Goal: Task Accomplishment & Management: Manage account settings

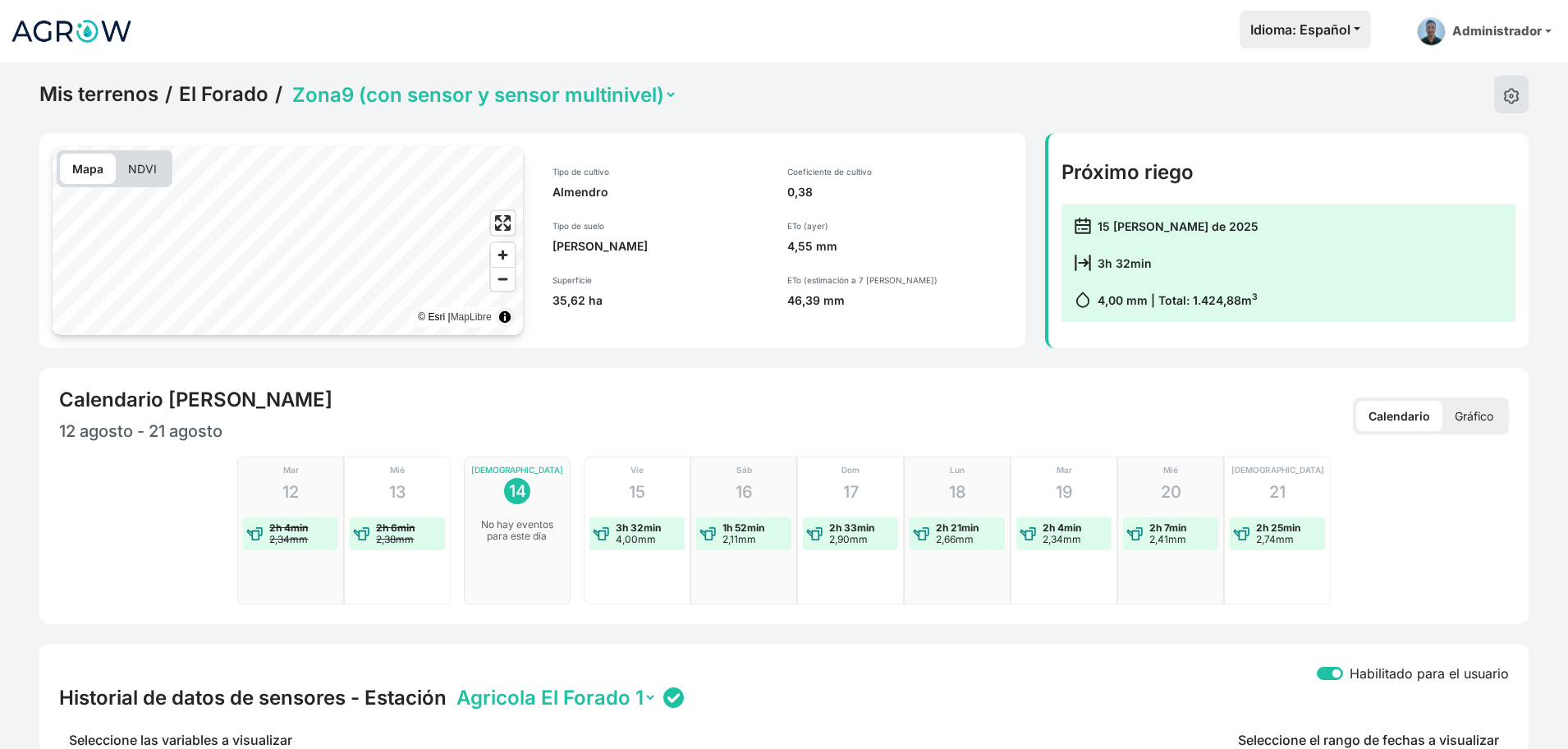
select select "2490"
click at [1504, 96] on img at bounding box center [1511, 96] width 16 height 16
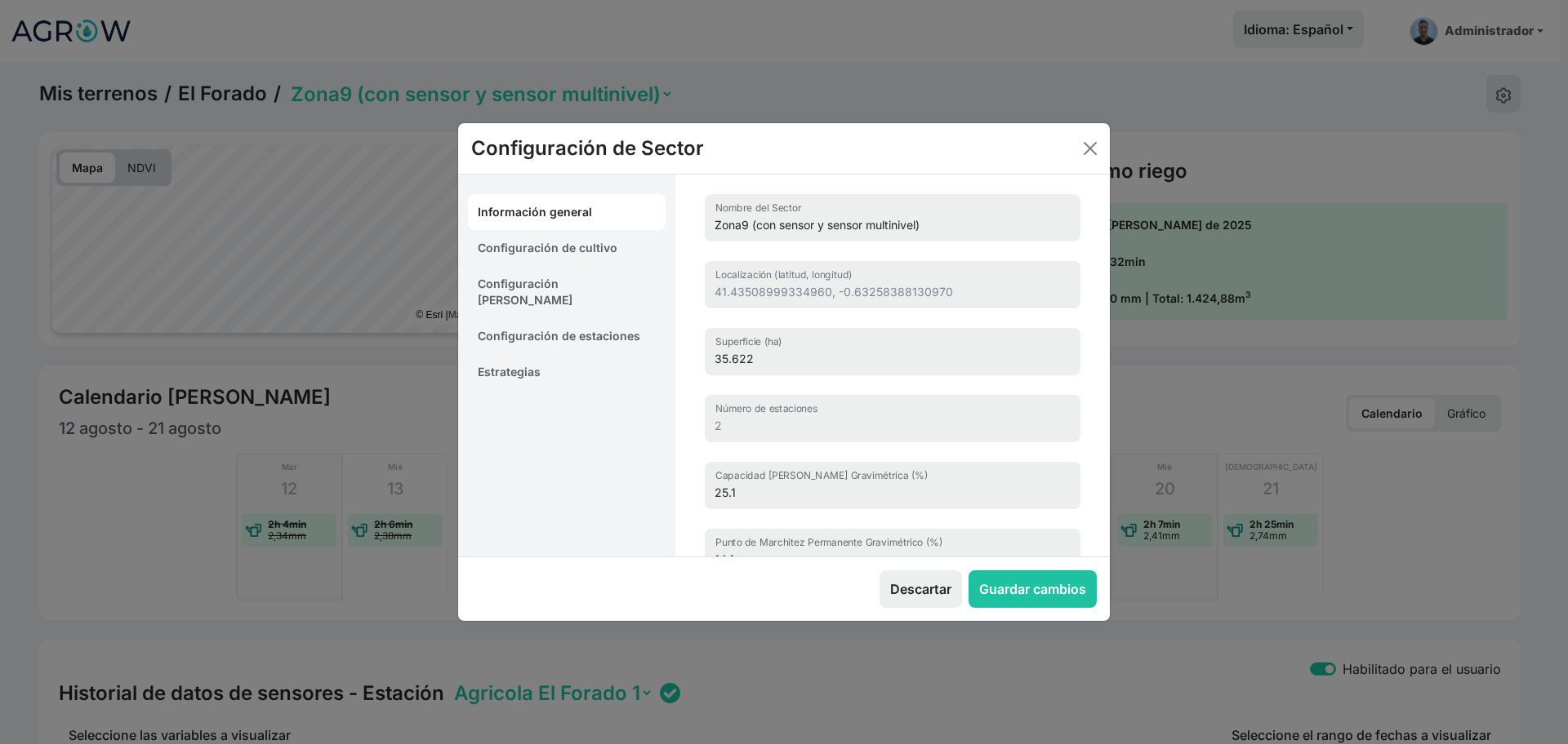
click at [554, 354] on link "Estrategias" at bounding box center [566, 372] width 198 height 36
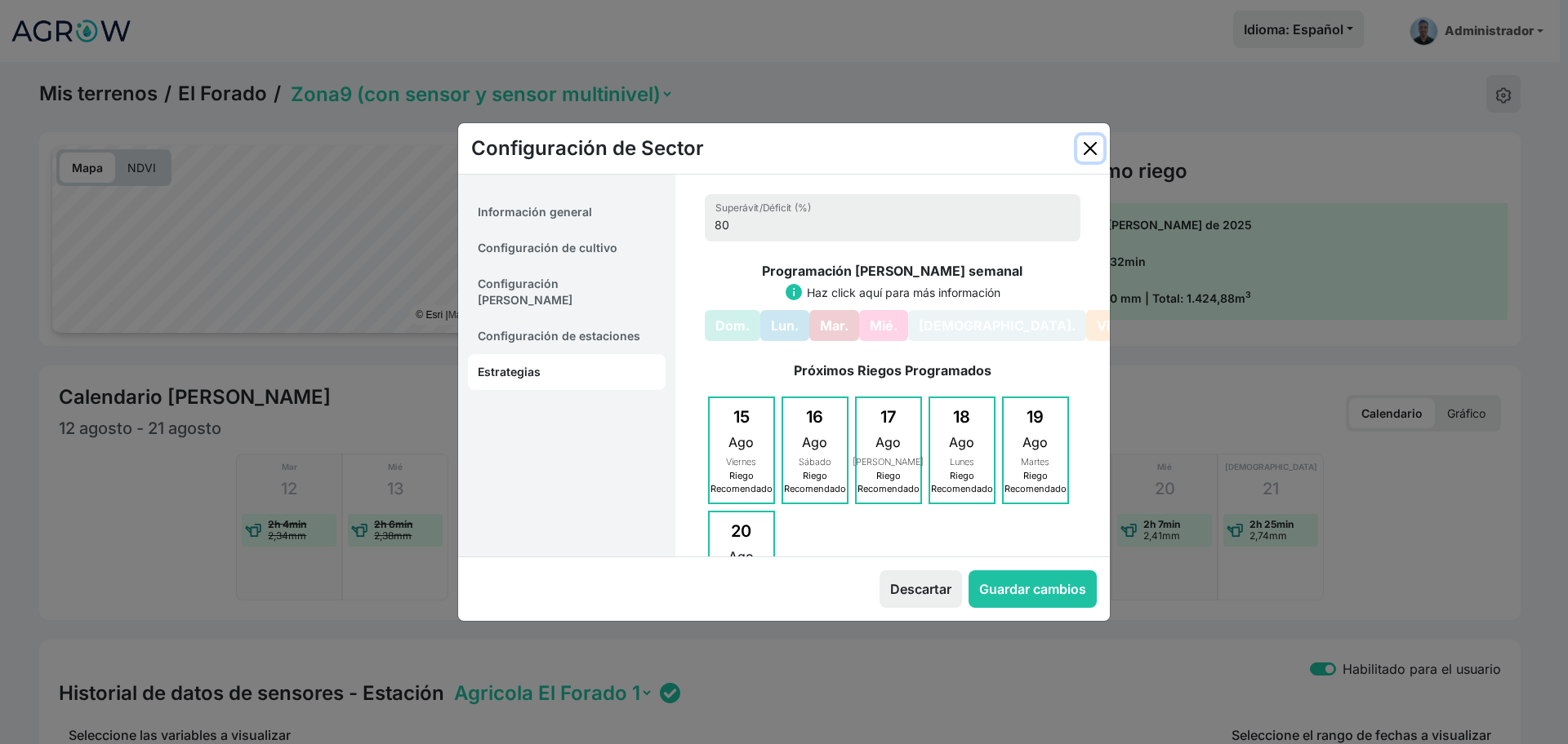
click at [1088, 142] on button "Close" at bounding box center [1089, 147] width 26 height 26
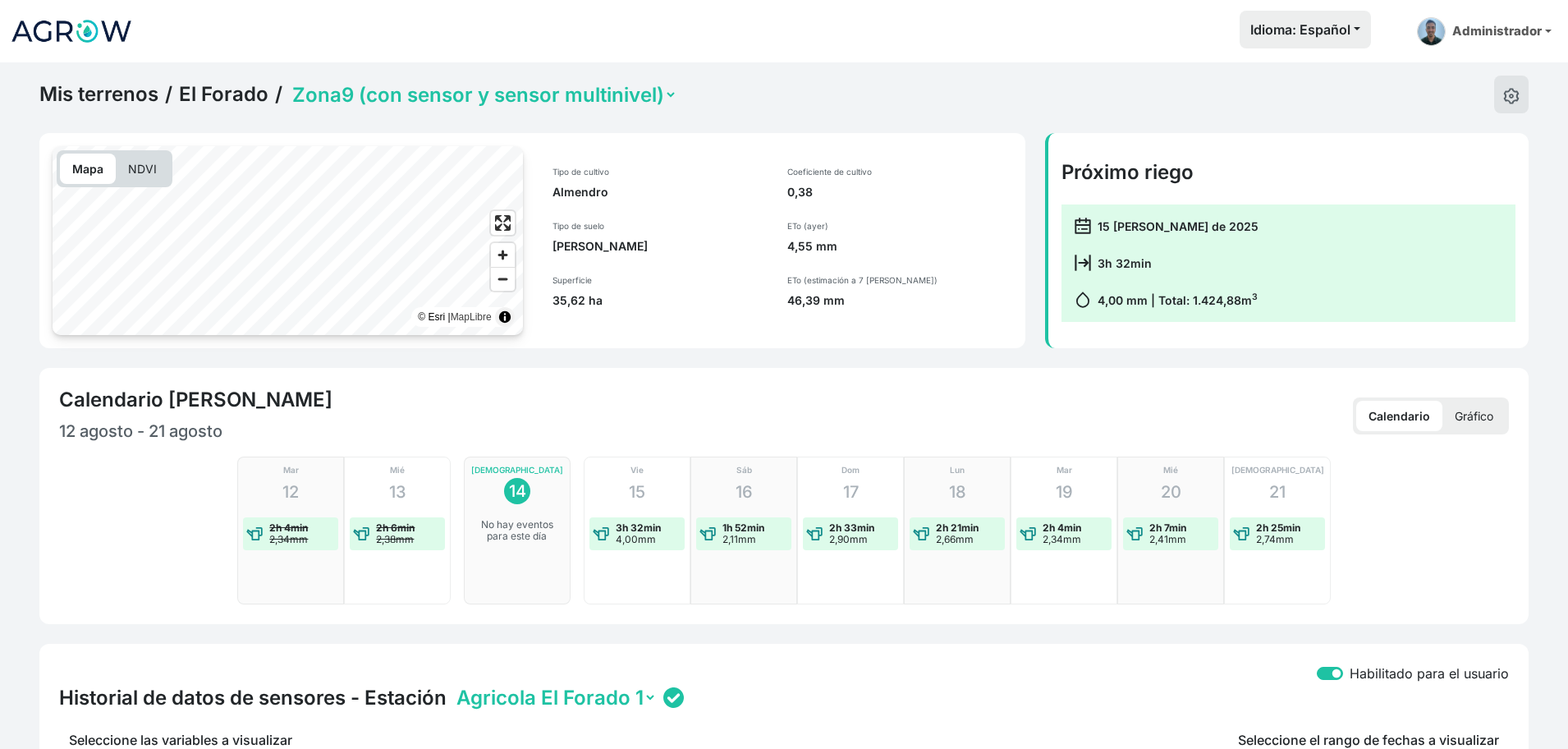
click at [595, 100] on select "Zona1 Zona10 (con sensor) Zona2 Zona3 Zona4a (sensor multinivel) Zona4b (con se…" at bounding box center [483, 95] width 389 height 26
click at [289, 82] on select "Zona1 Zona10 (con sensor) Zona2 Zona3 Zona4a (sensor multinivel) Zona4b (con se…" at bounding box center [483, 95] width 389 height 26
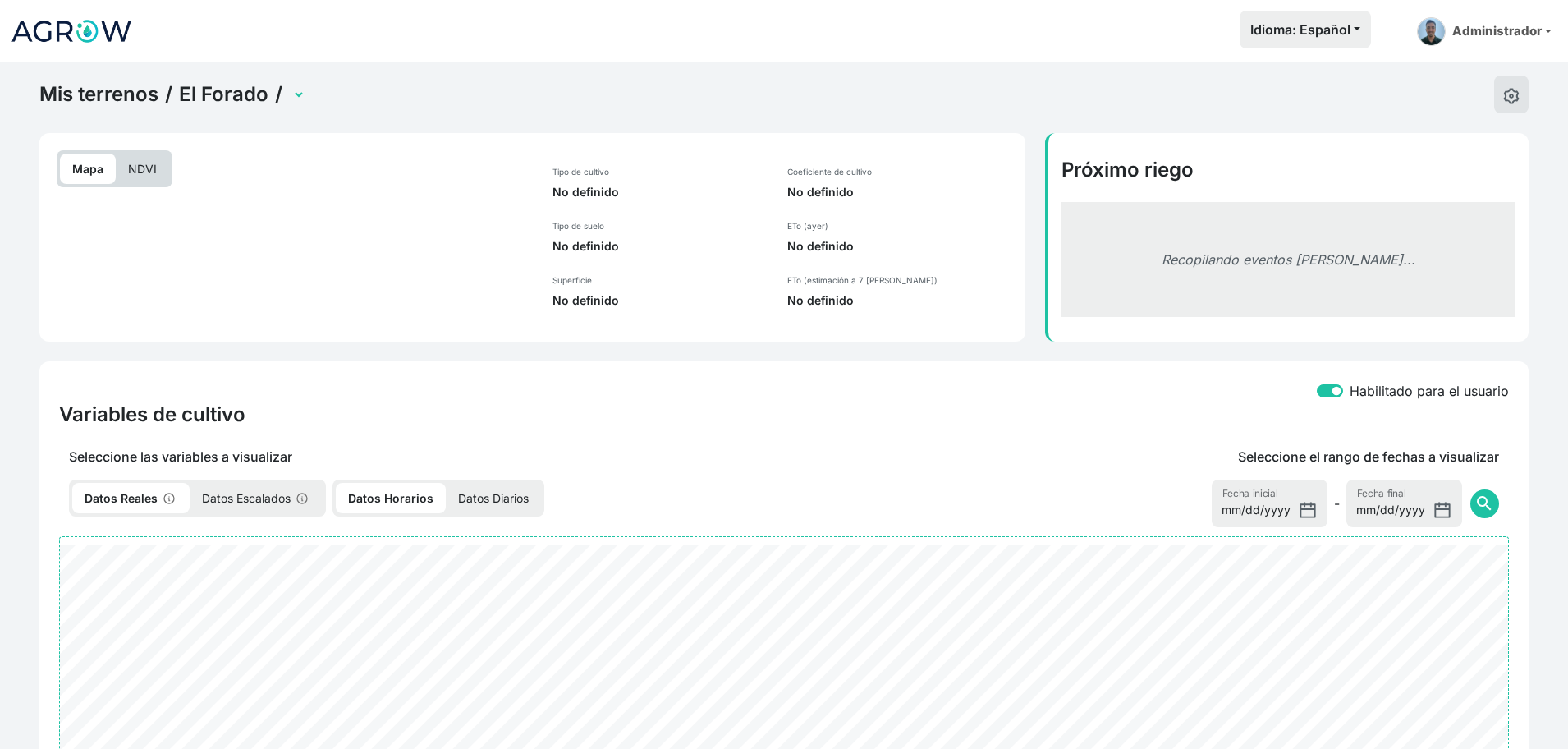
select select "2491"
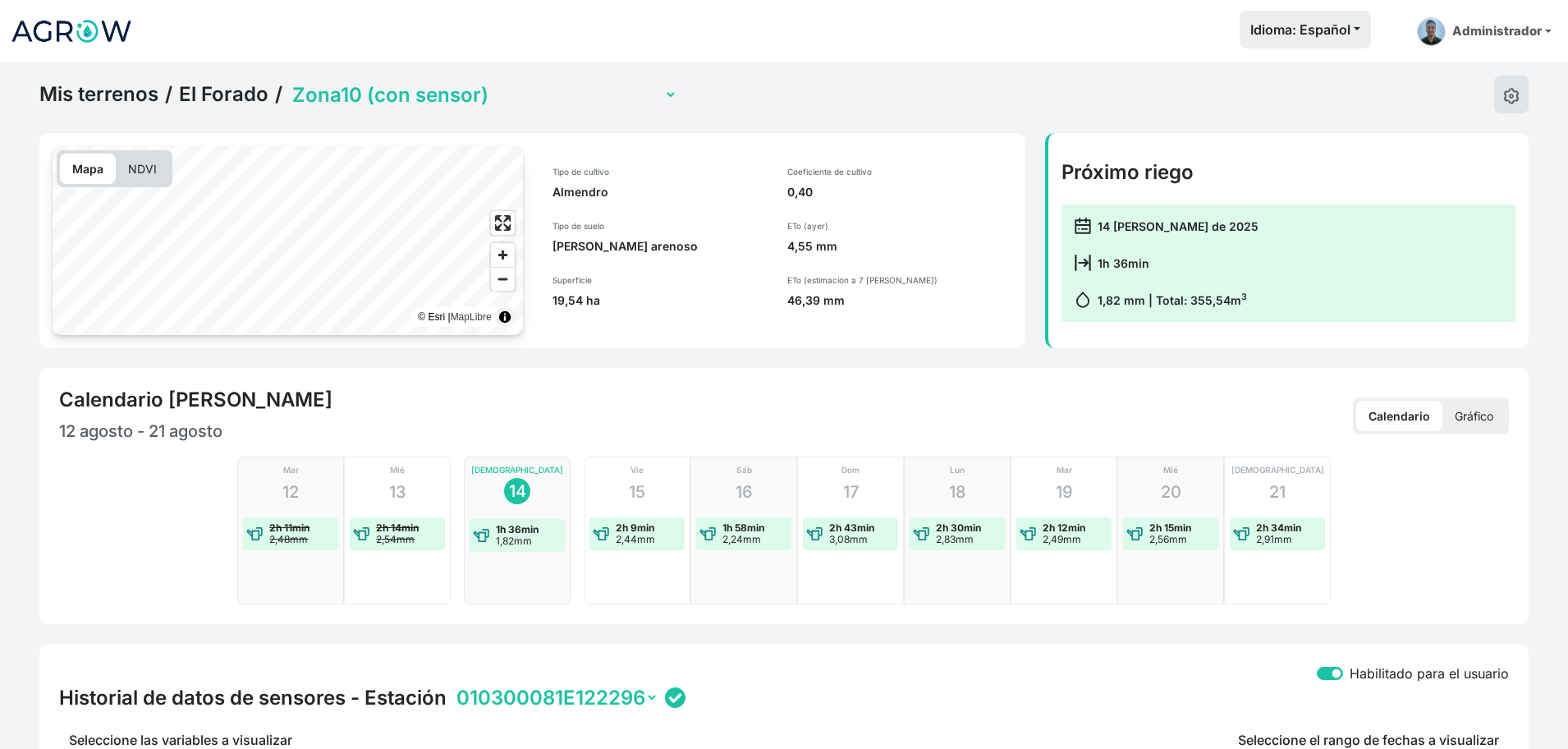
click at [430, 98] on select "Zona1 Zona10 (con sensor) Zona2 Zona3 Zona4a (sensor multinivel) Zona4b (con se…" at bounding box center [483, 95] width 389 height 26
click at [289, 82] on select "Zona1 Zona10 (con sensor) Zona2 Zona3 Zona4a (sensor multinivel) Zona4b (con se…" at bounding box center [483, 95] width 389 height 26
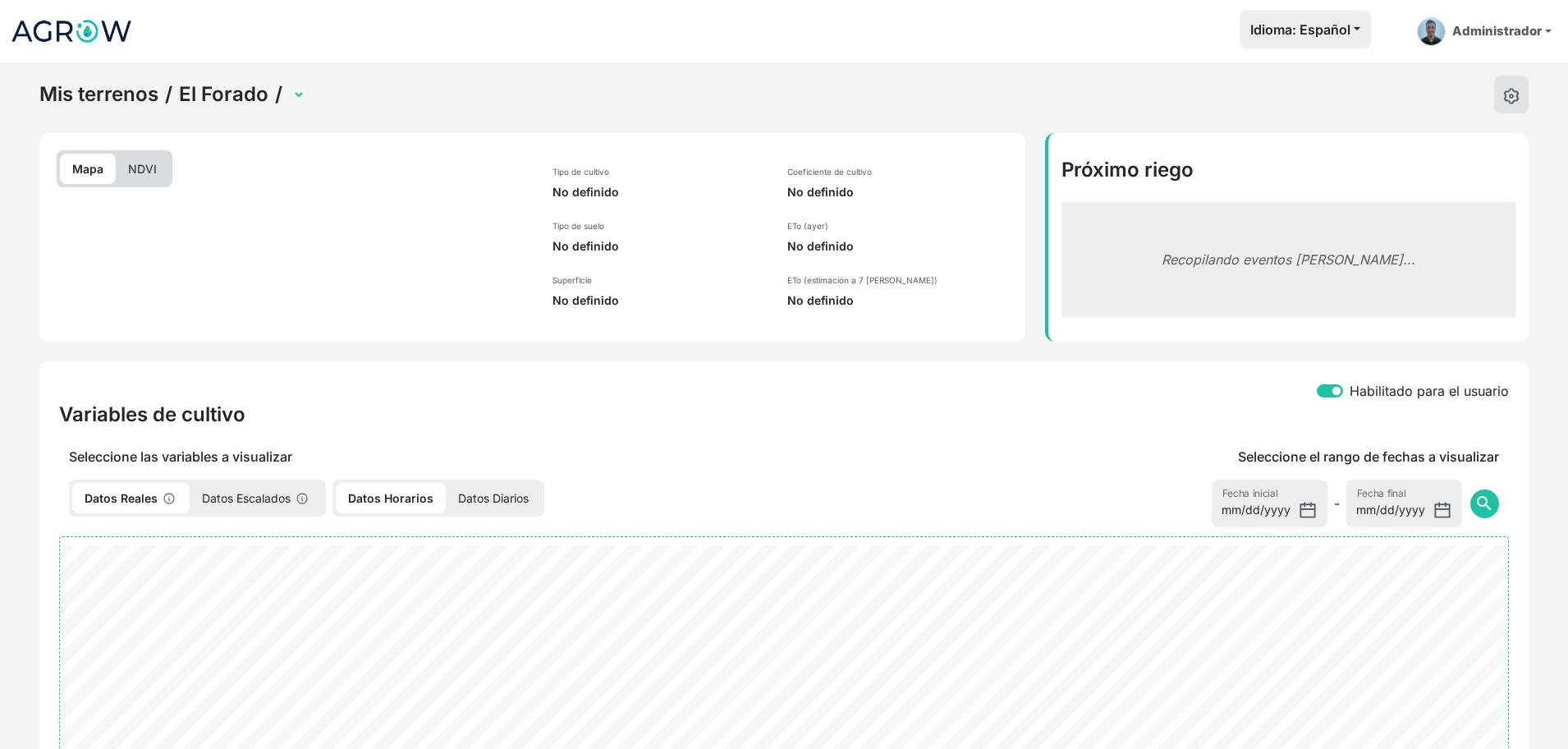
select select "2486"
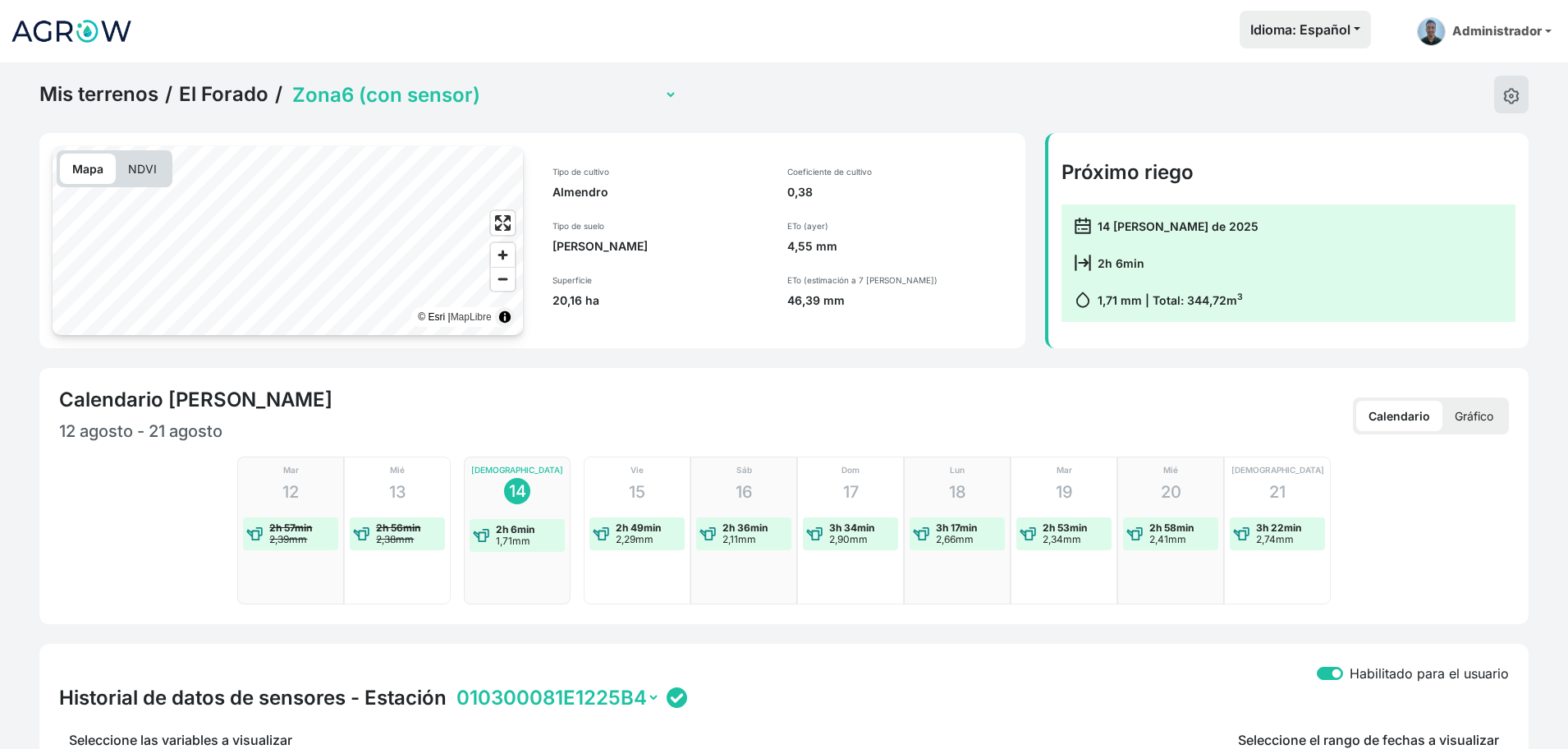
click at [399, 83] on select "Zona1 Zona10 (con sensor) Zona2 Zona3 Zona4a (sensor multinivel) Zona4b (con se…" at bounding box center [483, 95] width 389 height 26
click at [289, 82] on select "Zona1 Zona10 (con sensor) Zona2 Zona3 Zona4a (sensor multinivel) Zona4b (con se…" at bounding box center [483, 95] width 389 height 26
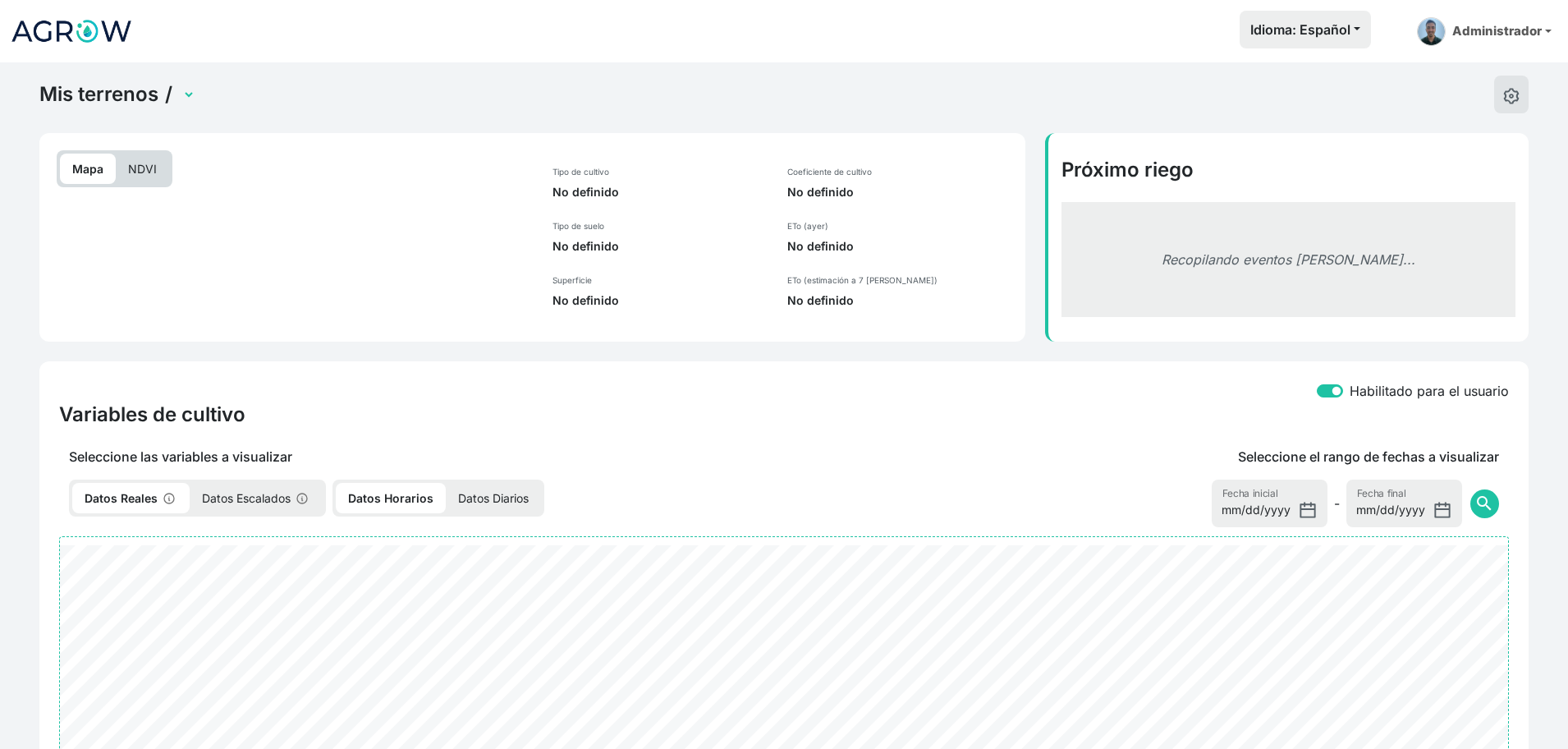
select select "2483"
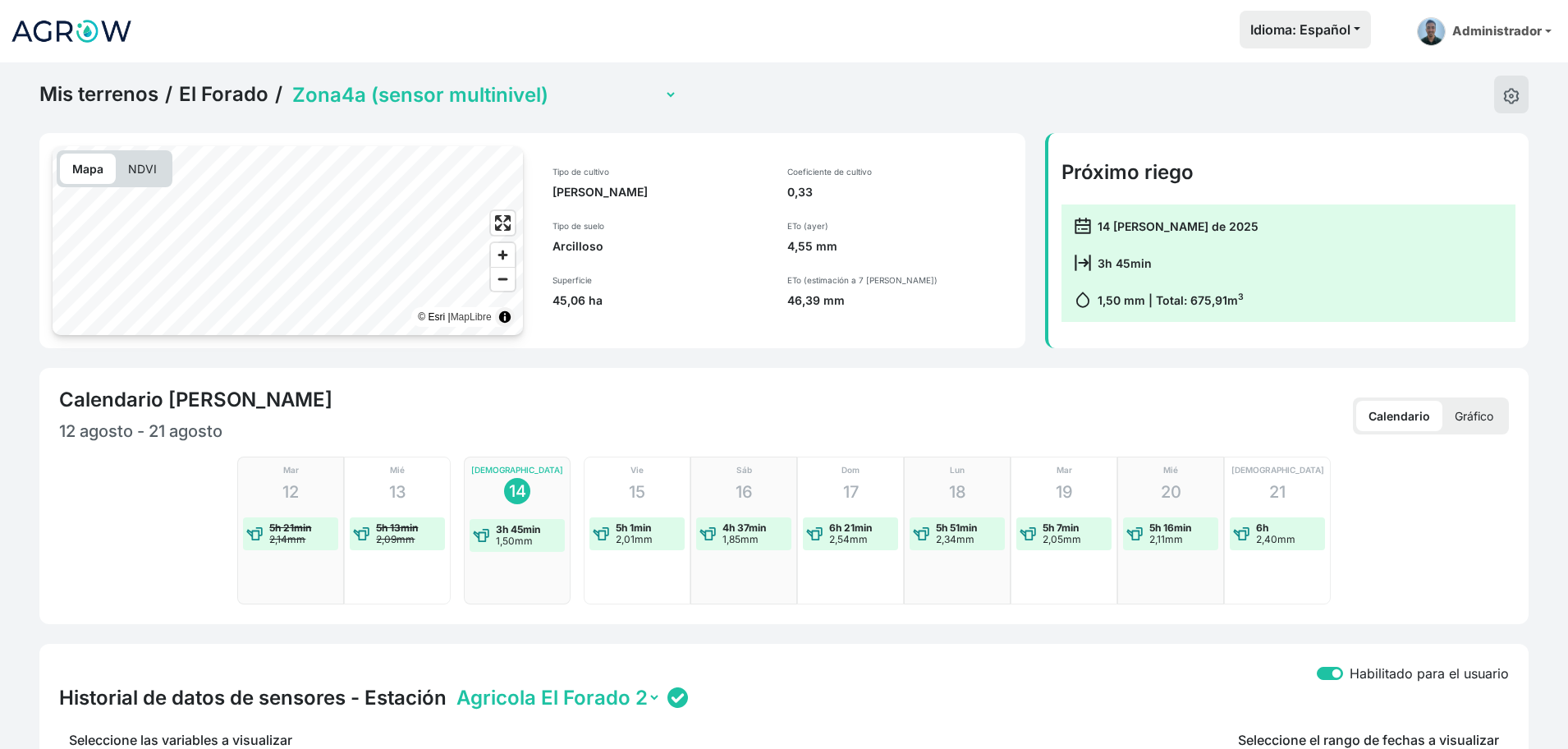
click at [480, 94] on select "Zona1 Zona10 (con sensor) Zona2 Zona3 Zona4a (sensor multinivel) Zona4b (con se…" at bounding box center [483, 95] width 389 height 26
click at [592, 89] on select "Zona1 Zona10 (con sensor) Zona2 Zona3 Zona4a (sensor multinivel) Zona4b (con se…" at bounding box center [483, 95] width 389 height 26
click at [289, 82] on select "Zona1 Zona10 (con sensor) Zona2 Zona3 Zona4a (sensor multinivel) Zona4b (con se…" at bounding box center [483, 95] width 389 height 26
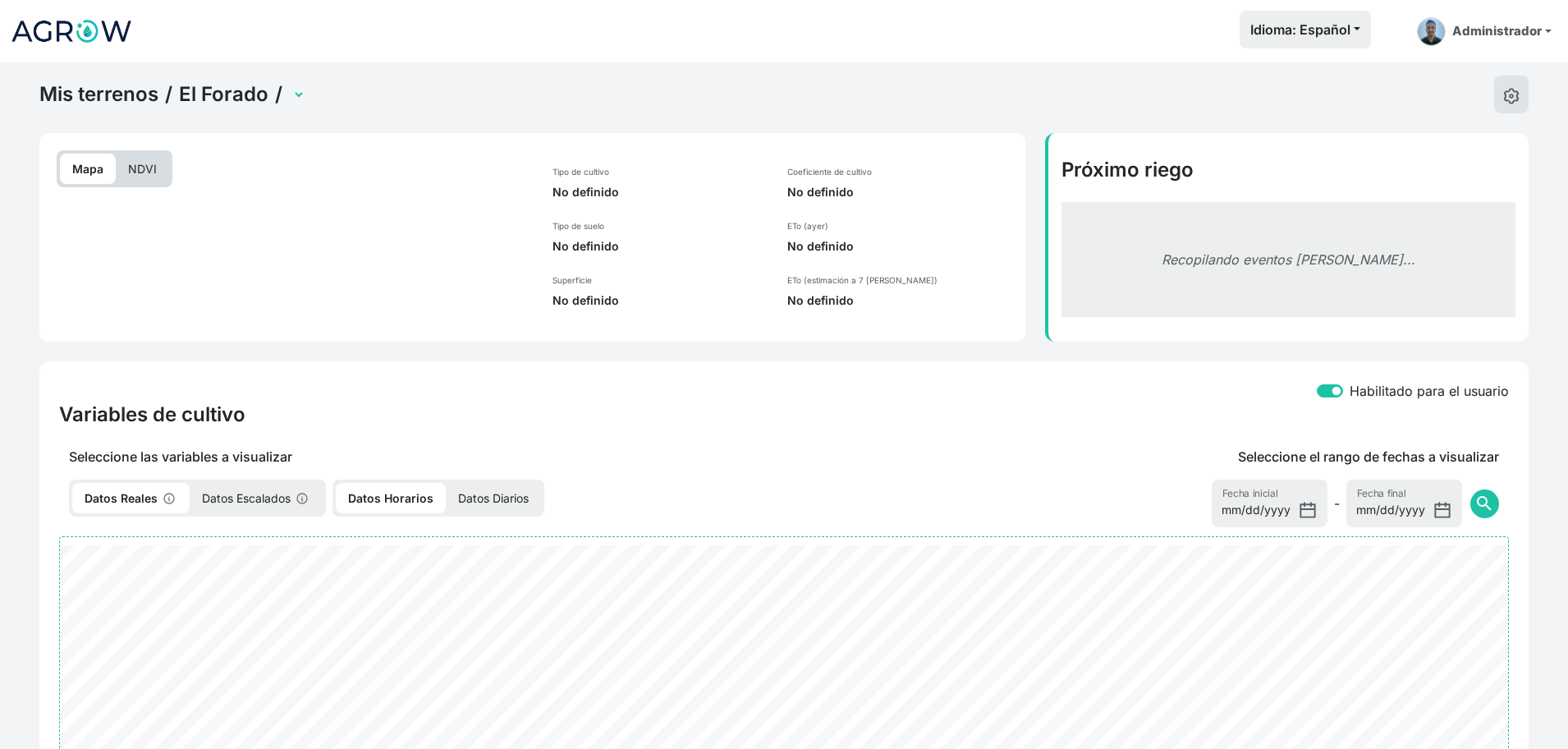
select select "2490"
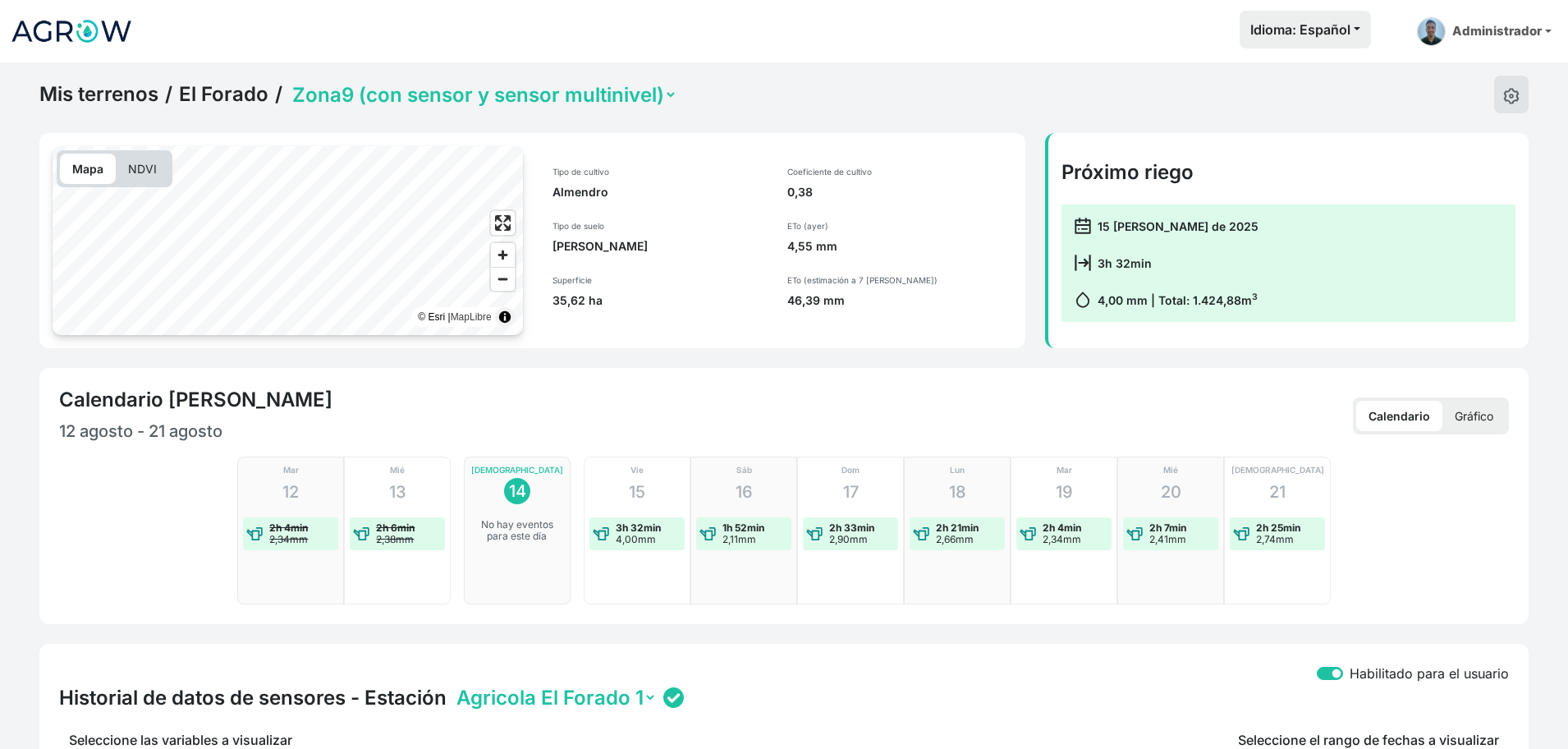
click at [591, 106] on div "Mis terrenos / El Forado / Zona1 Zona10 (con sensor) Zona2 Zona3 Zona4a (sensor…" at bounding box center [358, 94] width 638 height 37
click at [601, 89] on select "Zona1 Zona10 (con sensor) Zona2 Zona3 Zona4a (sensor multinivel) Zona4b (con se…" at bounding box center [483, 95] width 389 height 26
click at [1020, 291] on div "Coeficiente de cultivo 0,38 ETo (ayer) 4,55 mm ETo (estimación a 7 [PERSON_NAME…" at bounding box center [900, 238] width 245 height 182
click at [1515, 103] on button at bounding box center [1512, 93] width 34 height 37
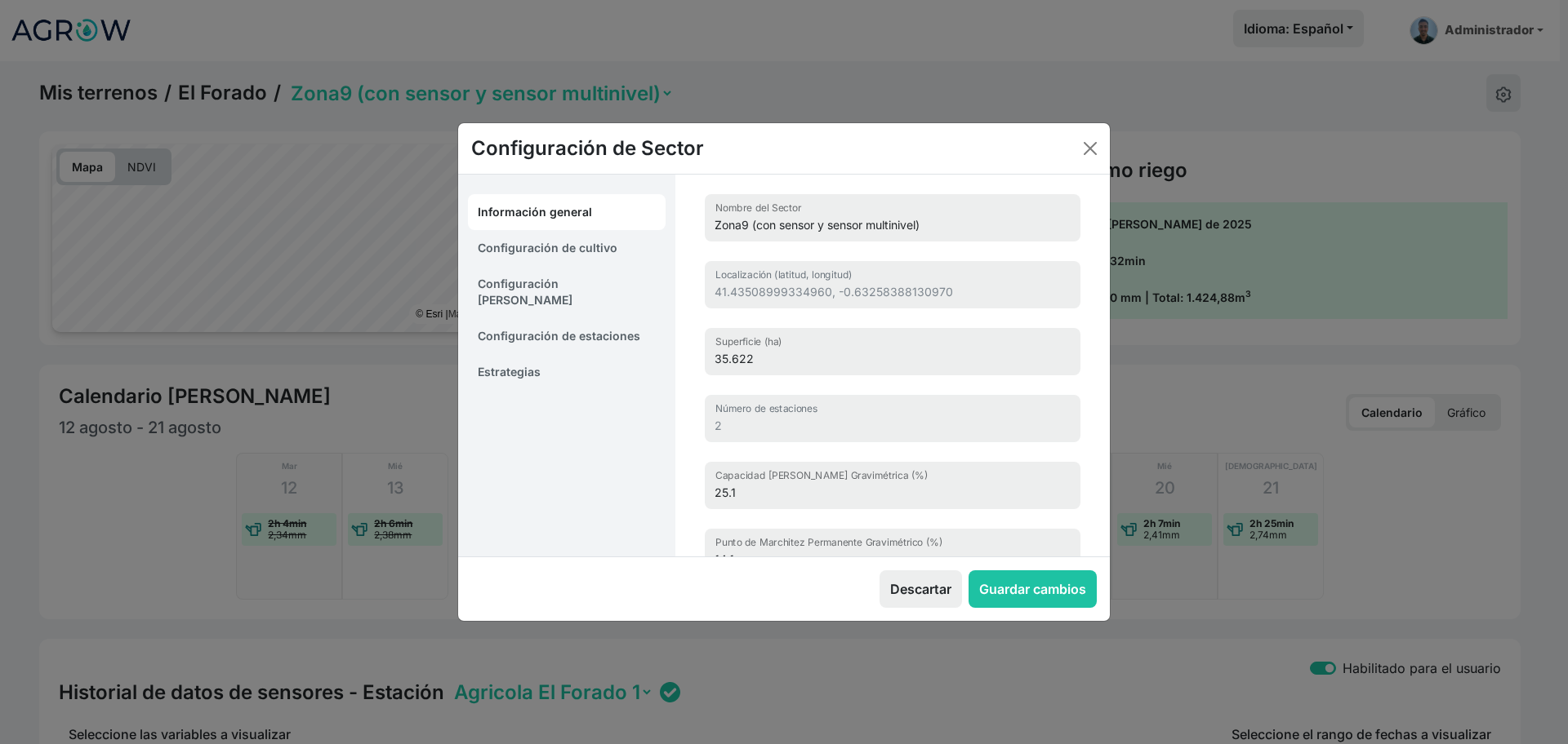
click at [599, 357] on link "Estrategias" at bounding box center [566, 372] width 198 height 36
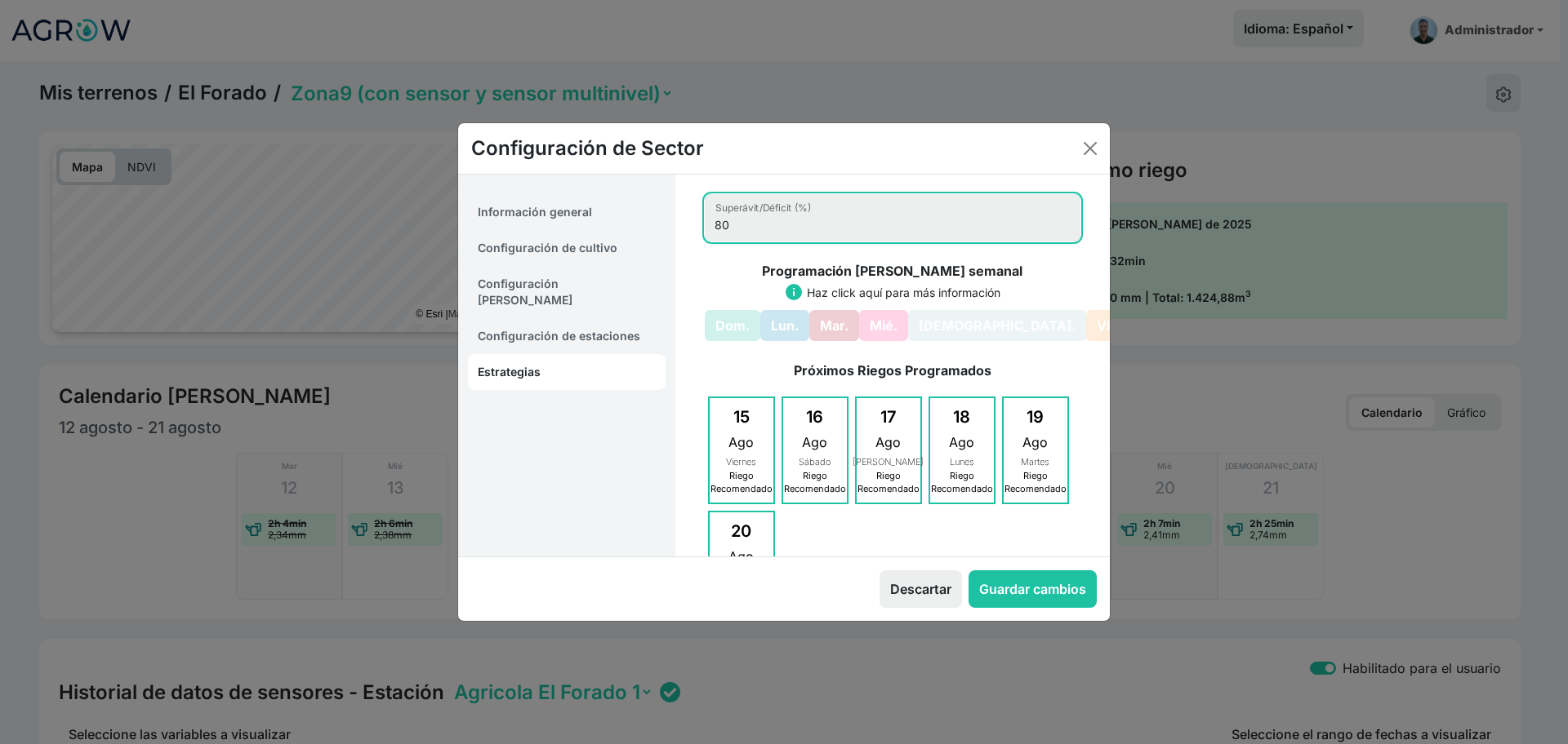
click at [748, 226] on input "80" at bounding box center [892, 218] width 376 height 48
type input "8"
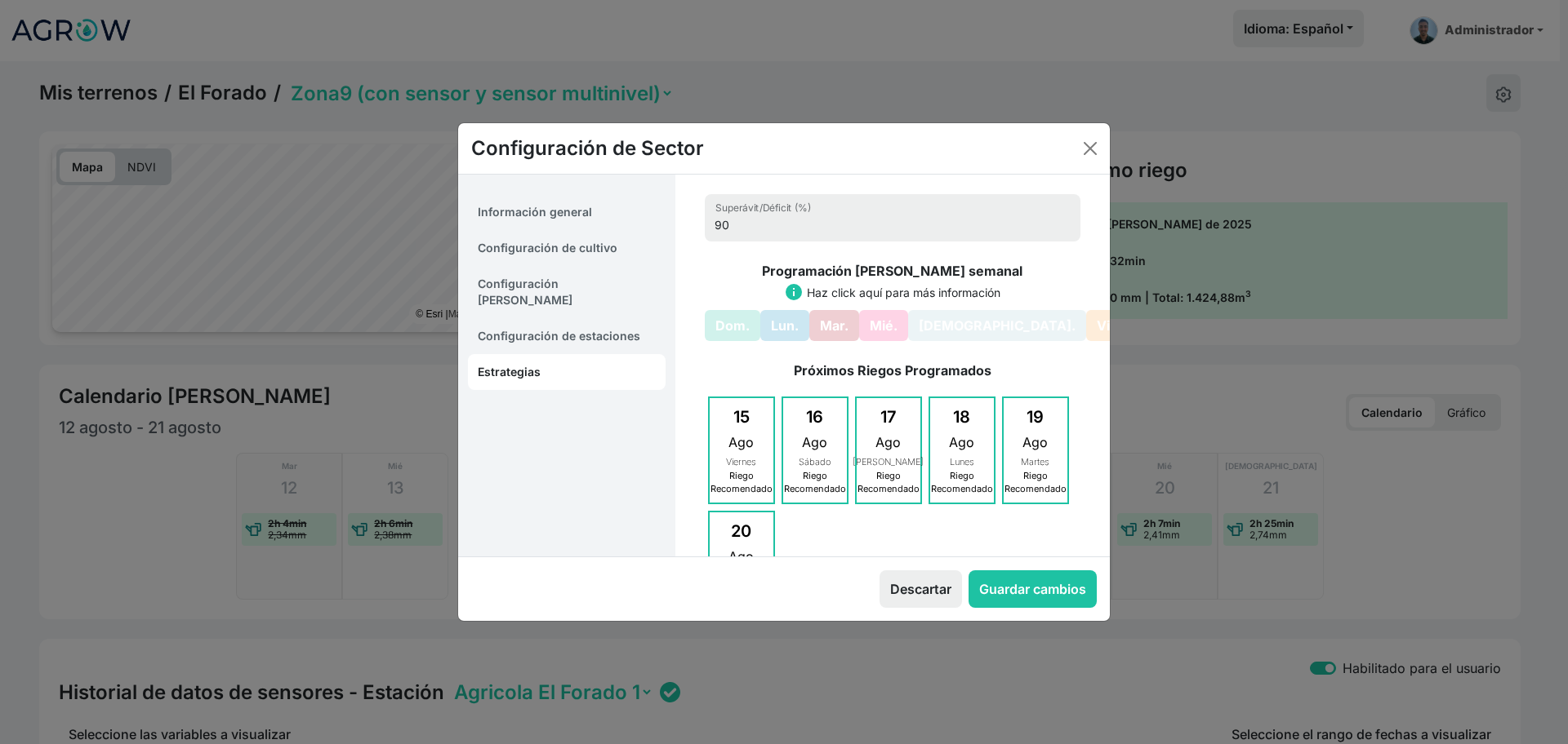
click at [685, 332] on div "90 Superávit/Déficit (%) Programación [PERSON_NAME] semanal info Haz click aquí…" at bounding box center [893, 455] width 415 height 560
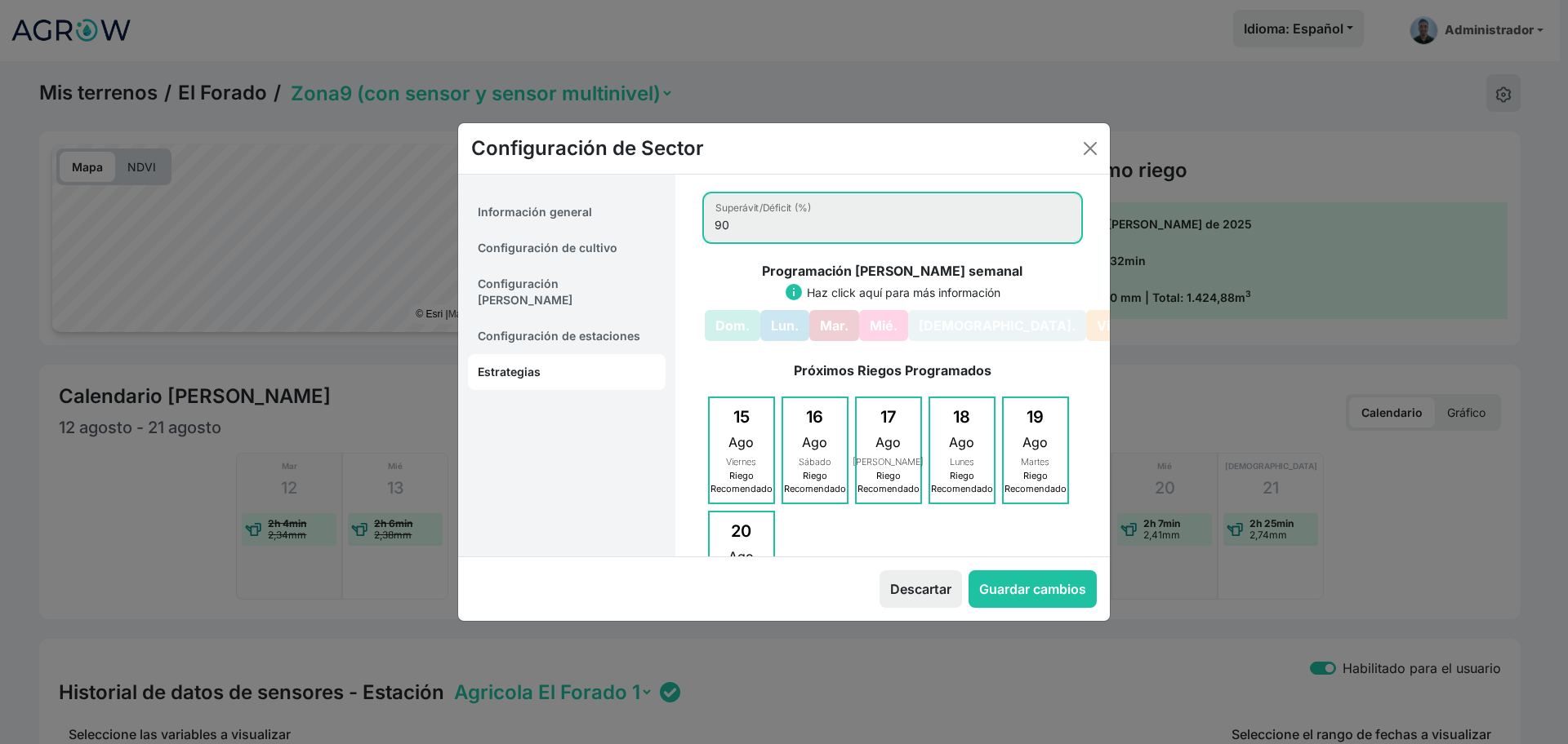
click at [728, 225] on input "90" at bounding box center [892, 218] width 376 height 48
type input "9"
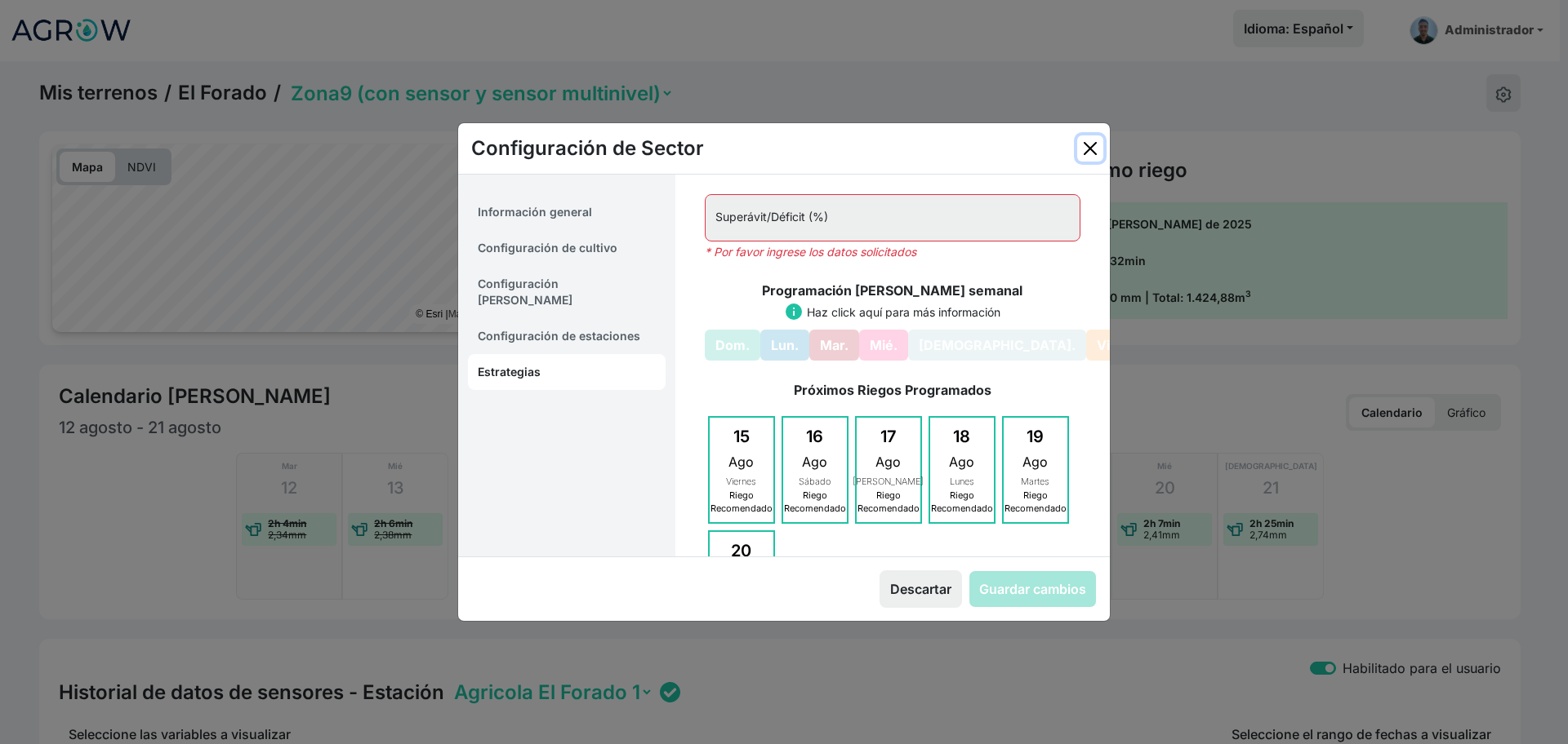
click at [1083, 142] on button "Close" at bounding box center [1089, 147] width 26 height 26
select select "7"
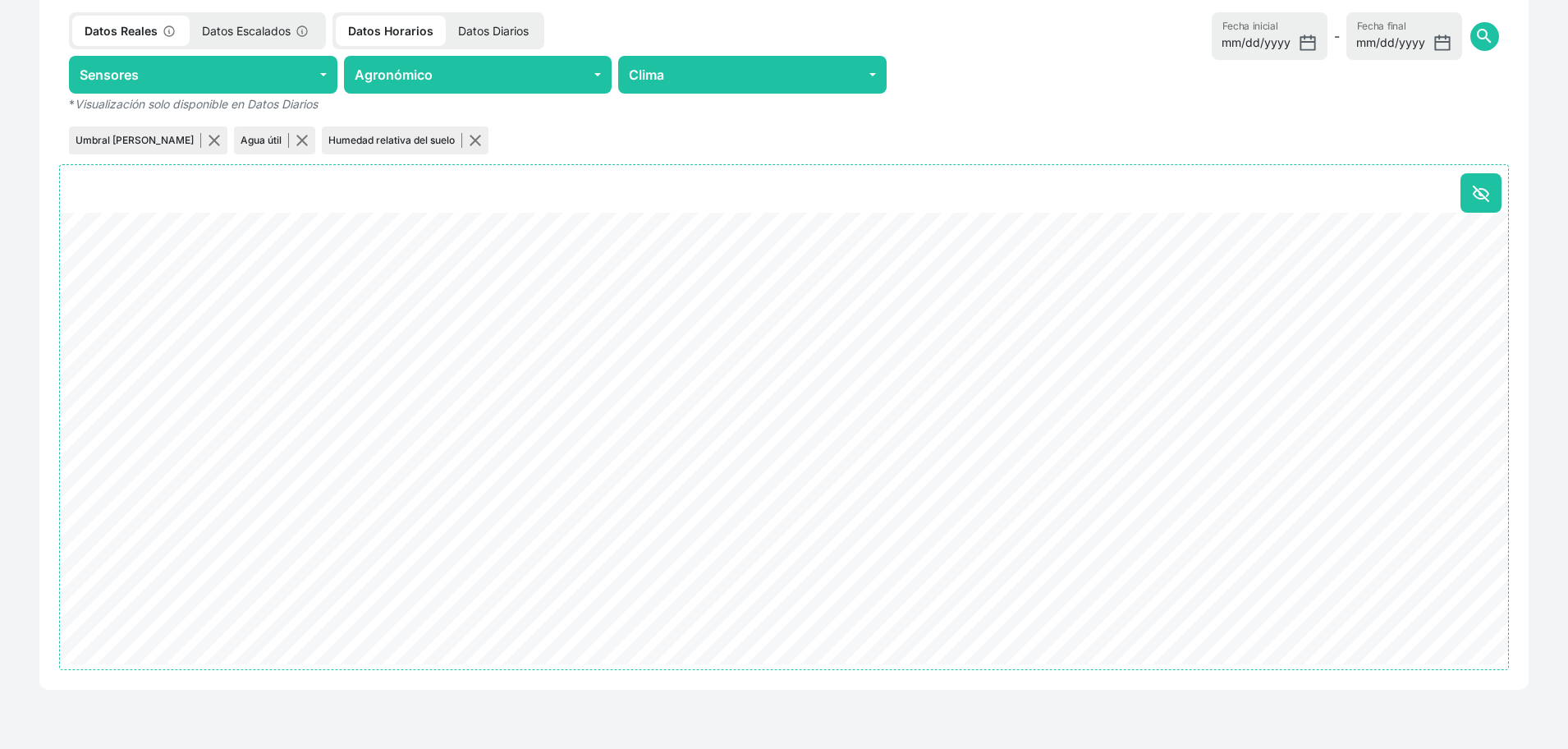
scroll to position [0, 0]
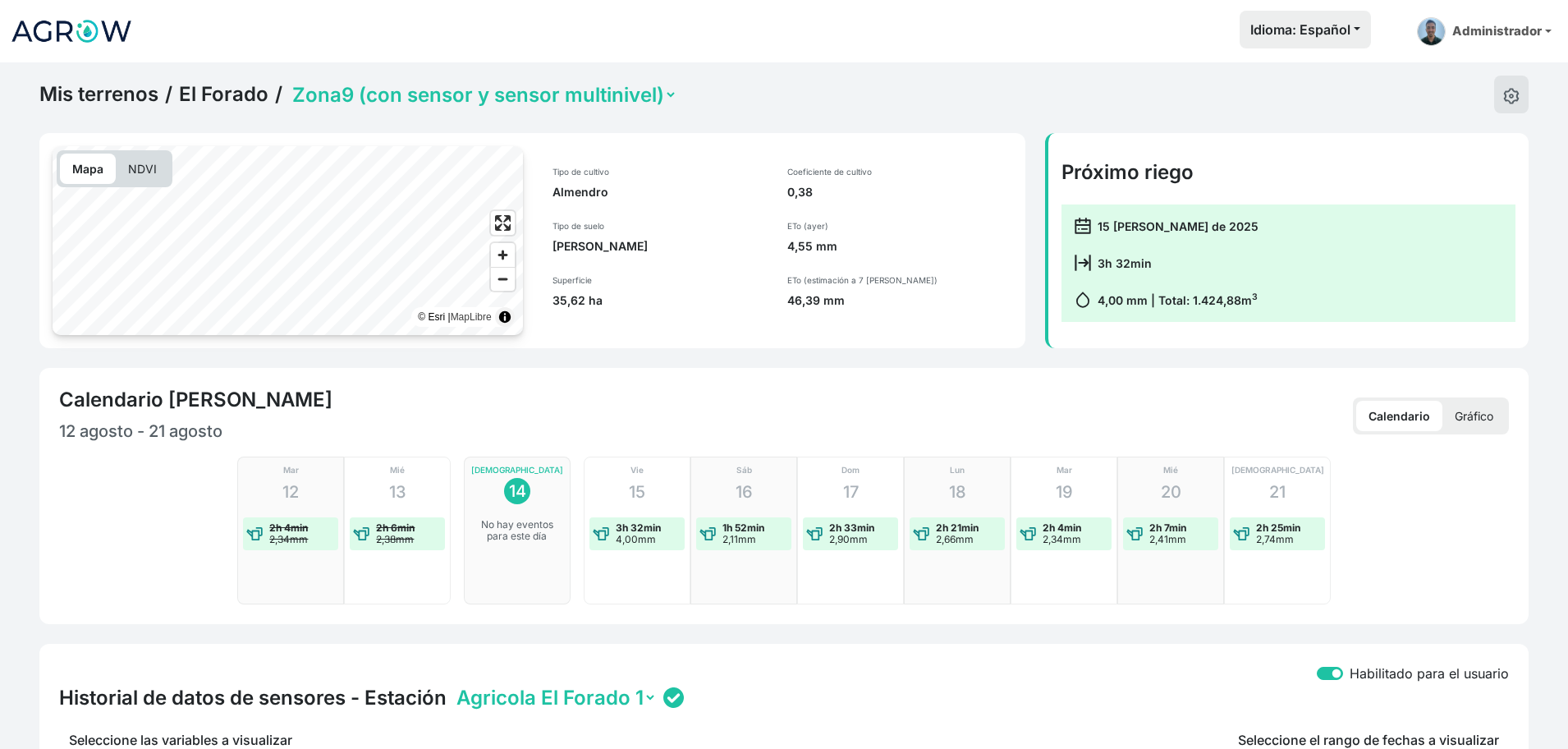
click at [469, 98] on select "Zona1 Zona10 (con sensor) Zona2 Zona3 Zona4a (sensor multinivel) Zona4b (con se…" at bounding box center [483, 95] width 389 height 26
click at [289, 82] on select "Zona1 Zona10 (con sensor) Zona2 Zona3 Zona4a (sensor multinivel) Zona4b (con se…" at bounding box center [483, 95] width 389 height 26
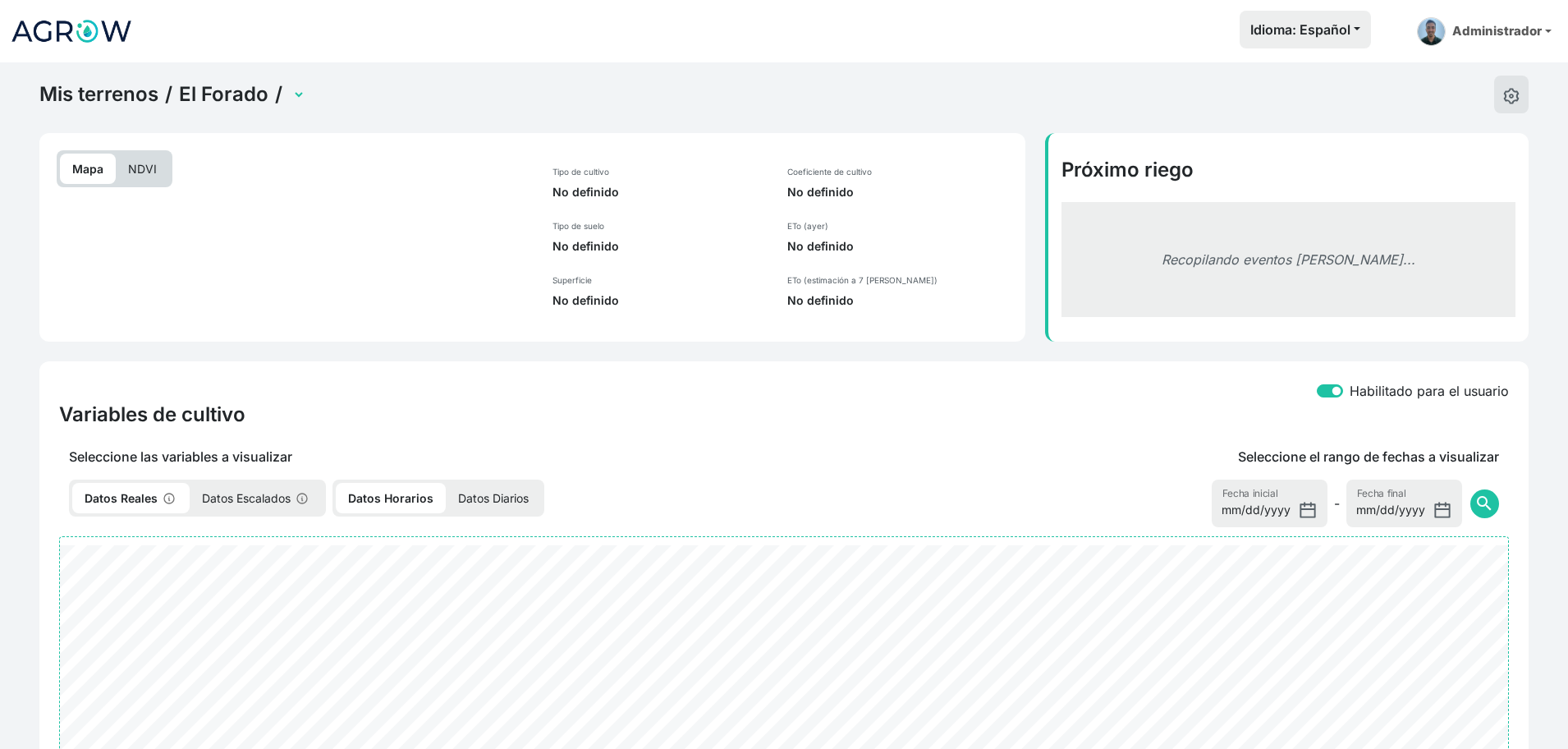
select select "2486"
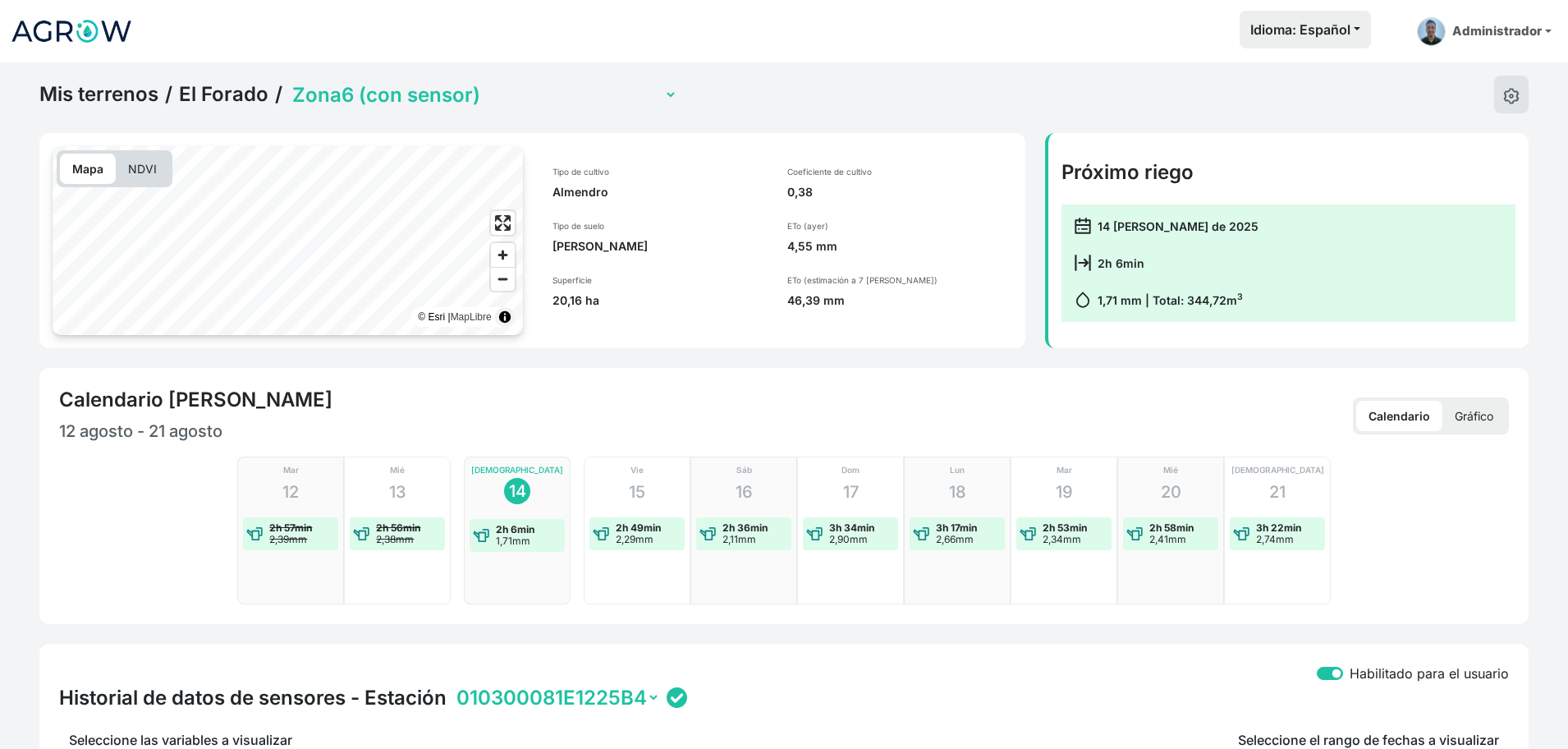
click at [444, 95] on select "Zona1 Zona10 (con sensor) Zona2 Zona3 Zona4a (sensor multinivel) Zona4b (con se…" at bounding box center [483, 95] width 389 height 26
click at [289, 82] on select "Zona1 Zona10 (con sensor) Zona2 Zona3 Zona4a (sensor multinivel) Zona4b (con se…" at bounding box center [483, 95] width 389 height 26
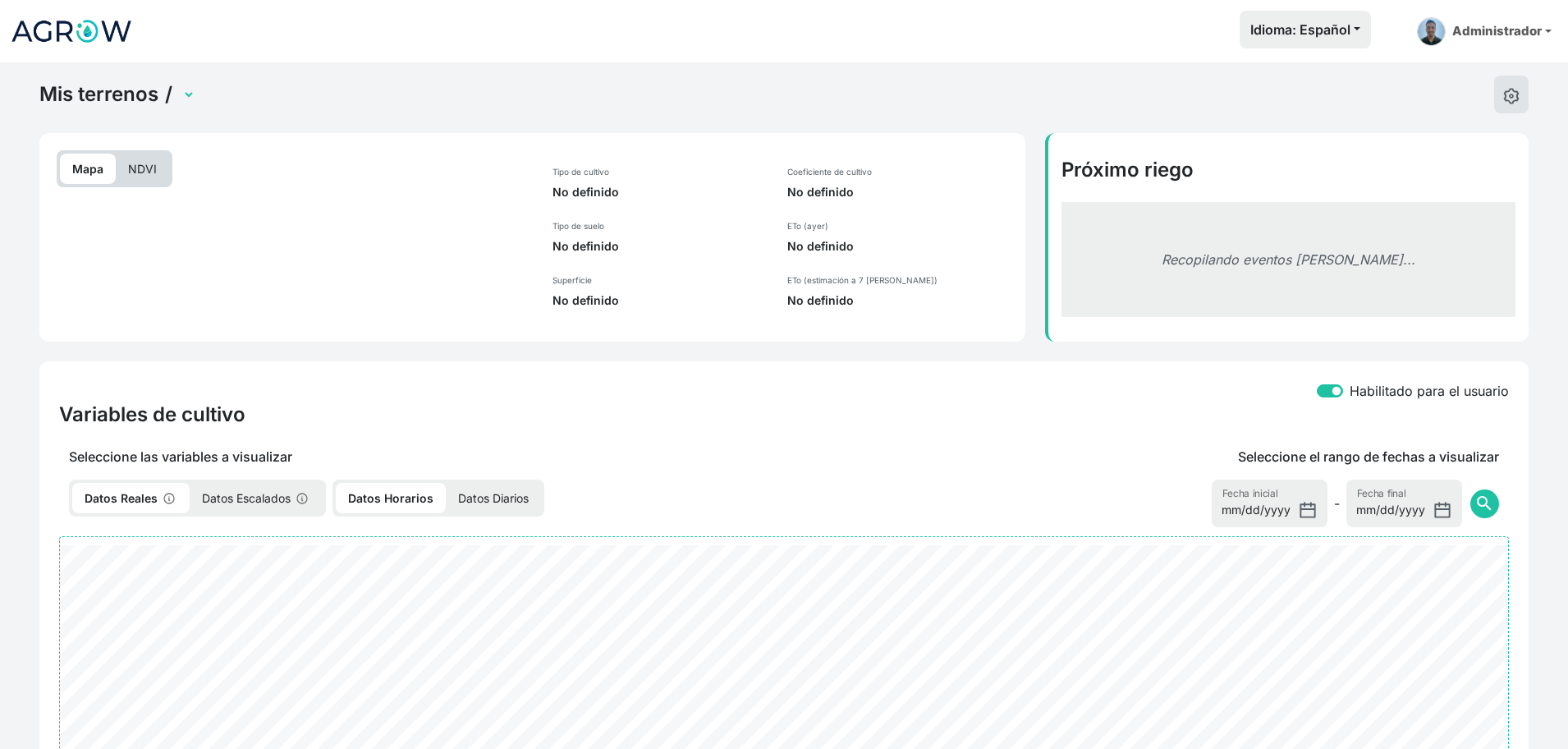
select select "2480"
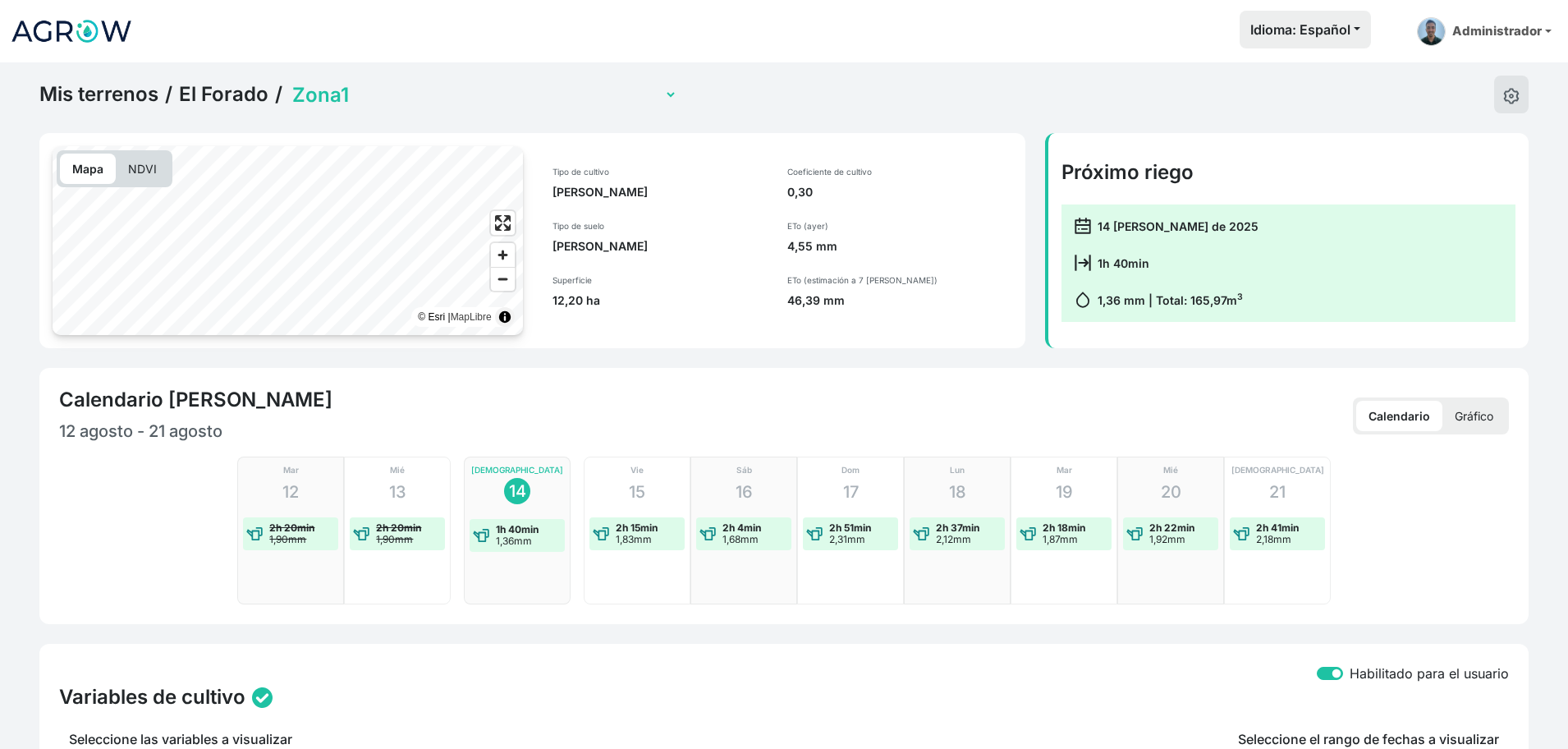
click at [1513, 103] on button at bounding box center [1512, 94] width 34 height 37
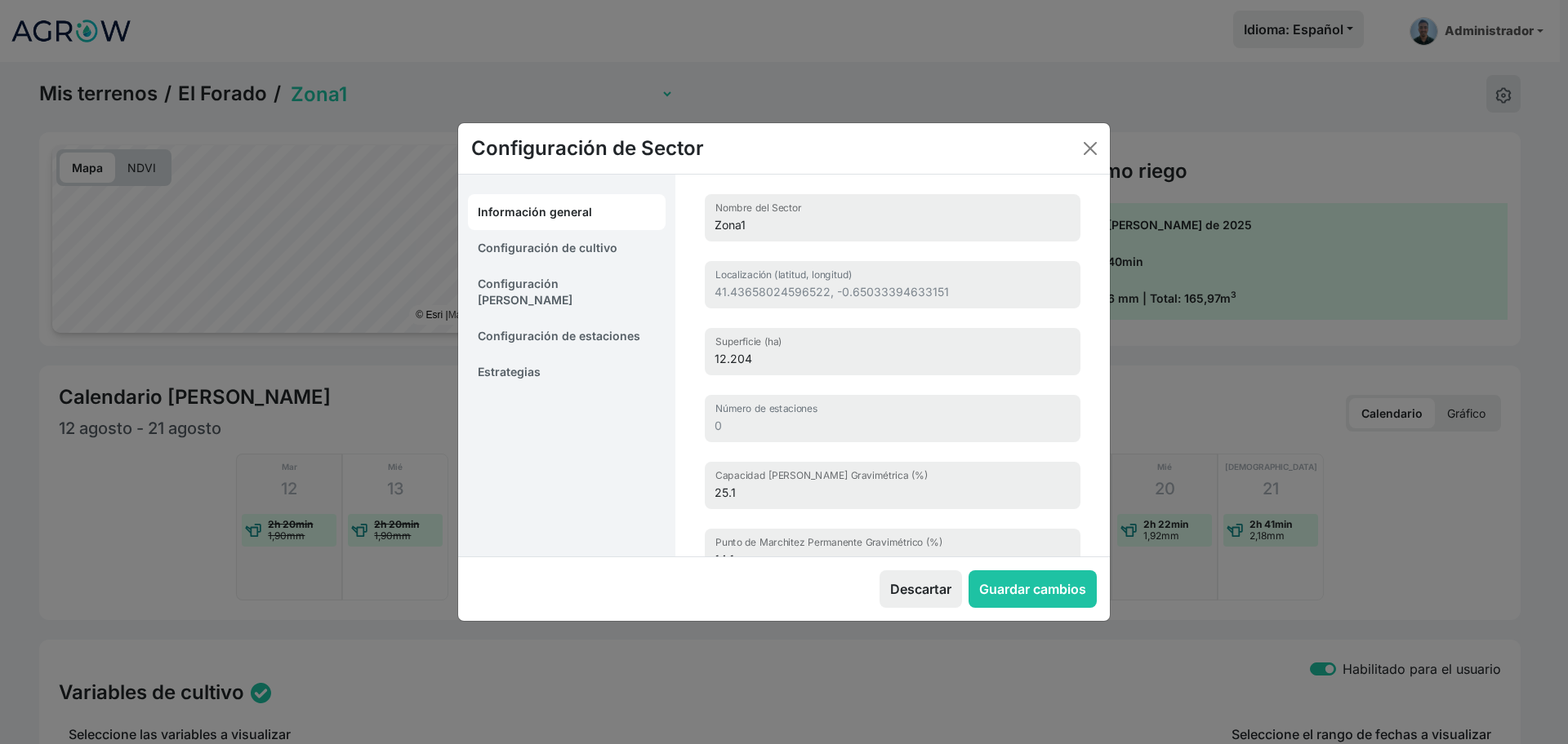
click at [517, 375] on div "Información general Configuración de cultivo Configuración [PERSON_NAME] Config…" at bounding box center [566, 365] width 217 height 382
click at [520, 358] on link "Estrategias" at bounding box center [566, 372] width 198 height 36
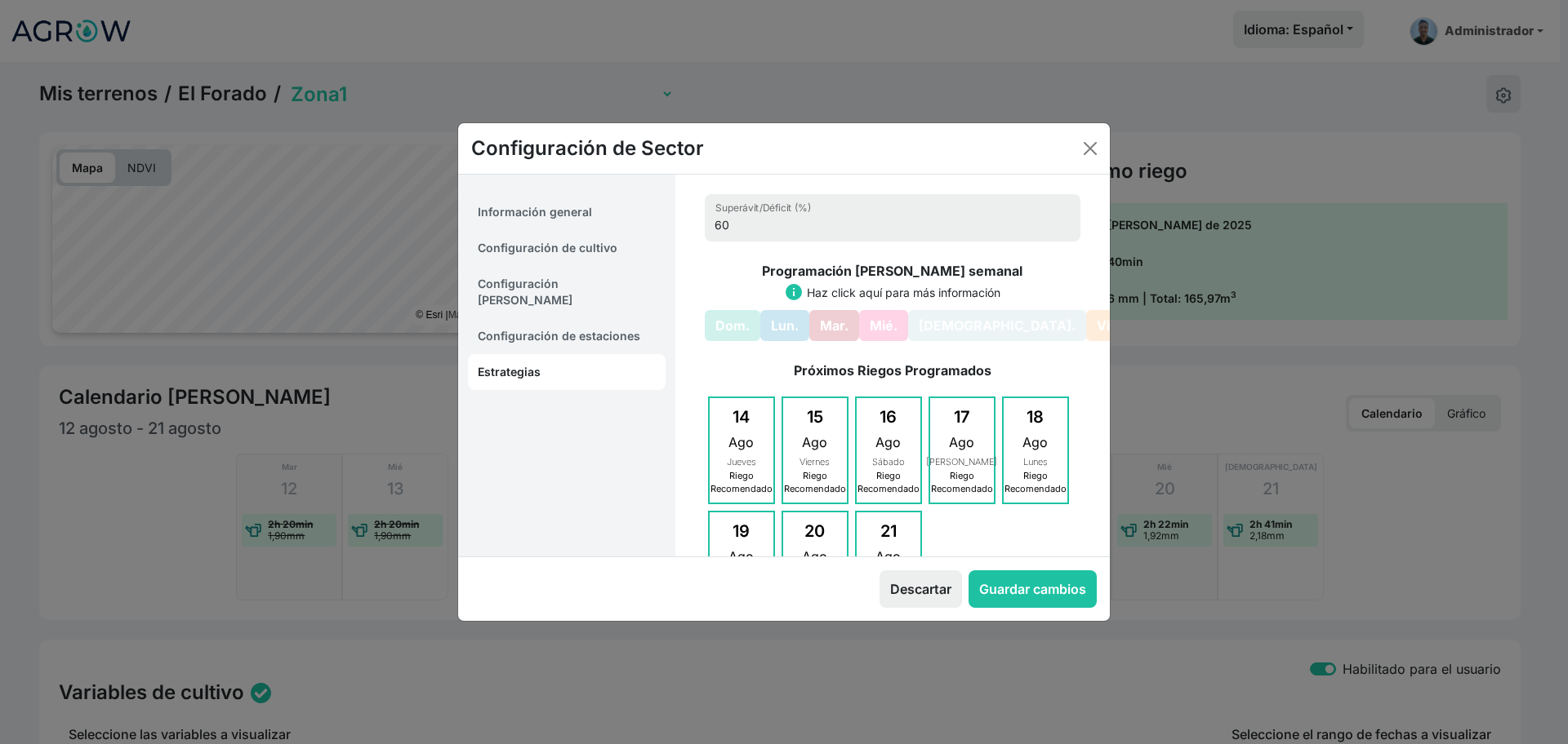
click at [571, 318] on link "Configuración de estaciones" at bounding box center [566, 336] width 198 height 36
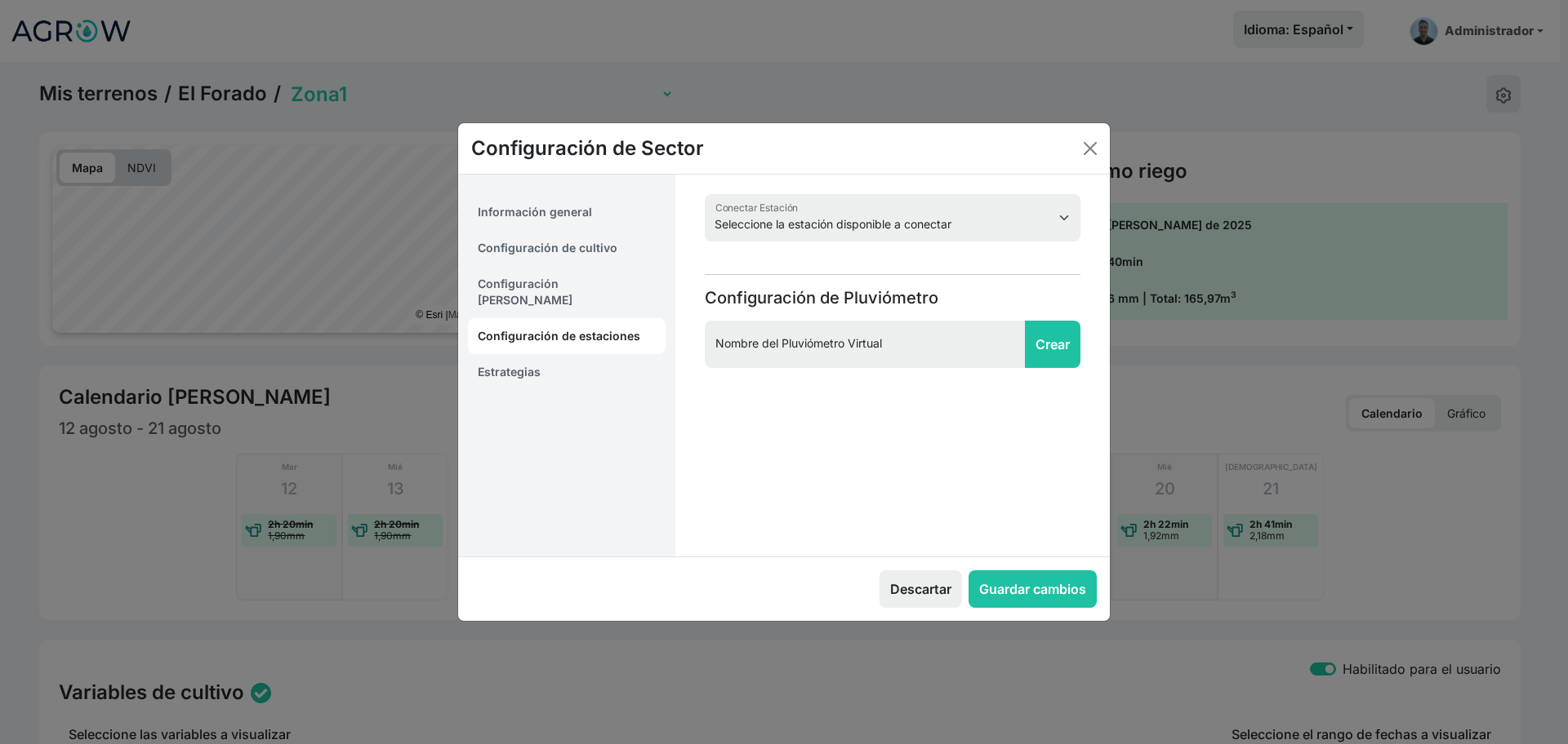
click at [582, 364] on link "Estrategias" at bounding box center [566, 372] width 198 height 36
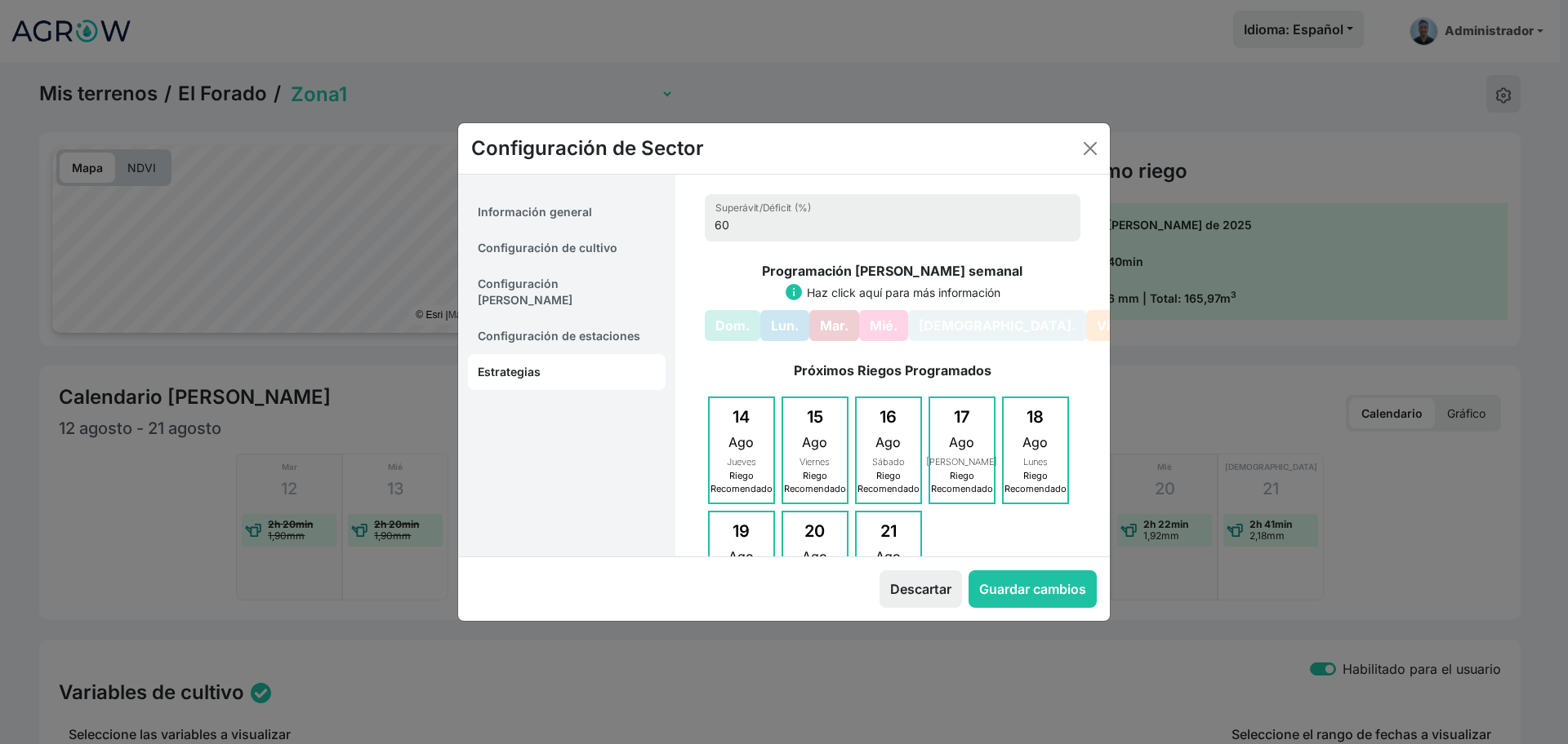
click at [611, 267] on link "Configuración [PERSON_NAME]" at bounding box center [566, 292] width 198 height 52
select select "8"
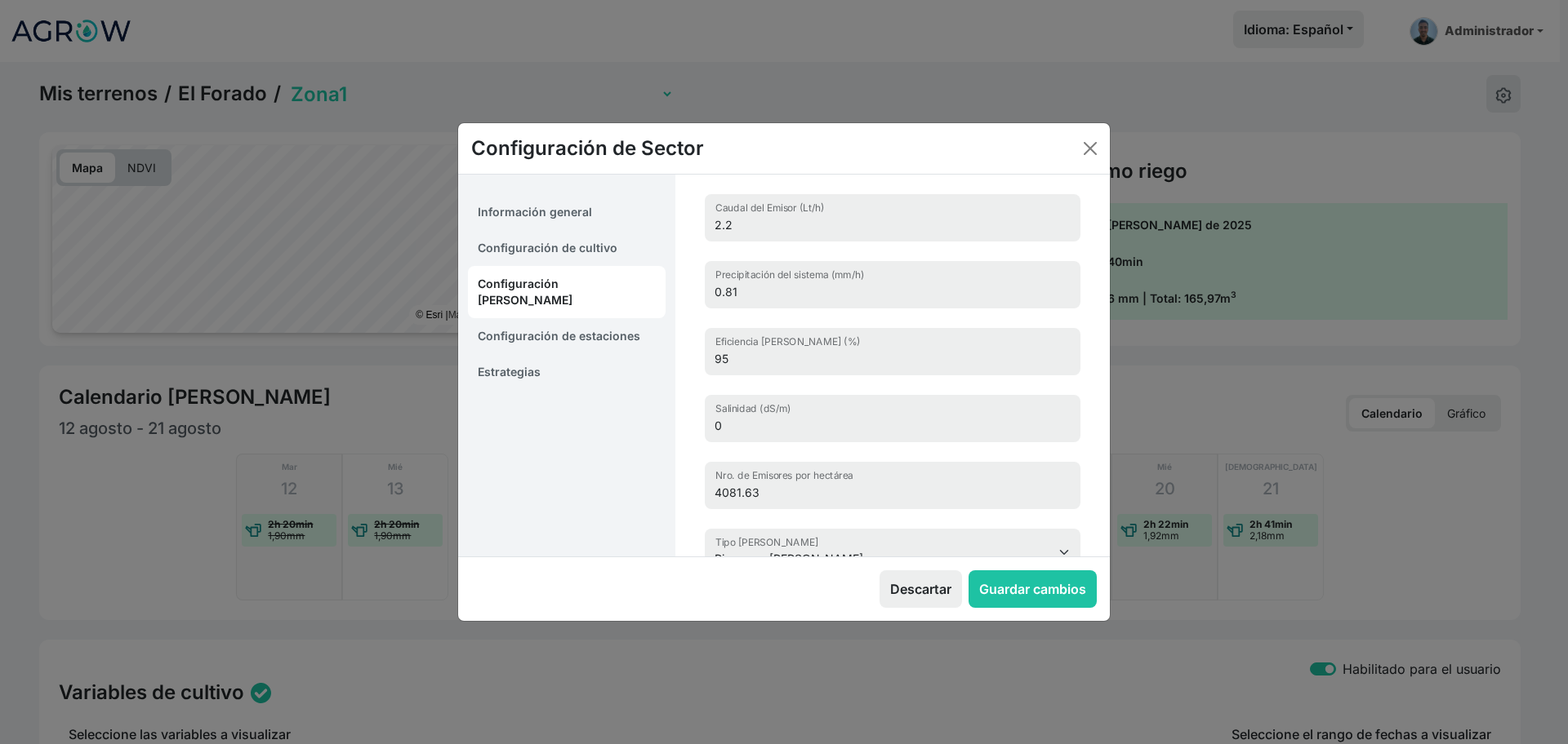
click at [1083, 134] on div "Configuración de Sector" at bounding box center [784, 148] width 651 height 51
click at [1091, 148] on button "Close" at bounding box center [1089, 147] width 26 height 26
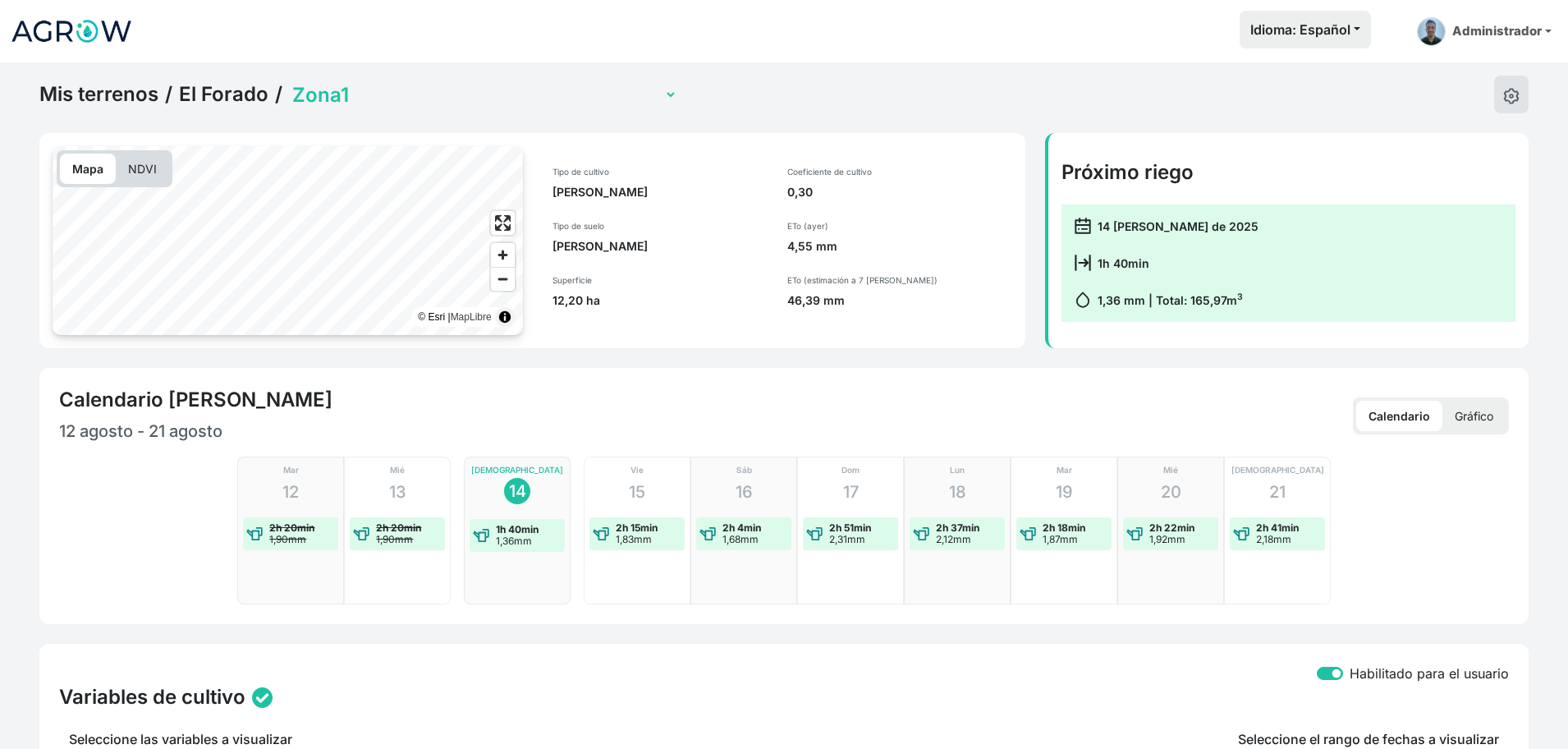
click at [235, 87] on link "El Forado" at bounding box center [223, 95] width 89 height 25
click at [235, 87] on html "Idioma: Español Español English Português Administrador Preferencias Usuarios d…" at bounding box center [784, 374] width 1568 height 749
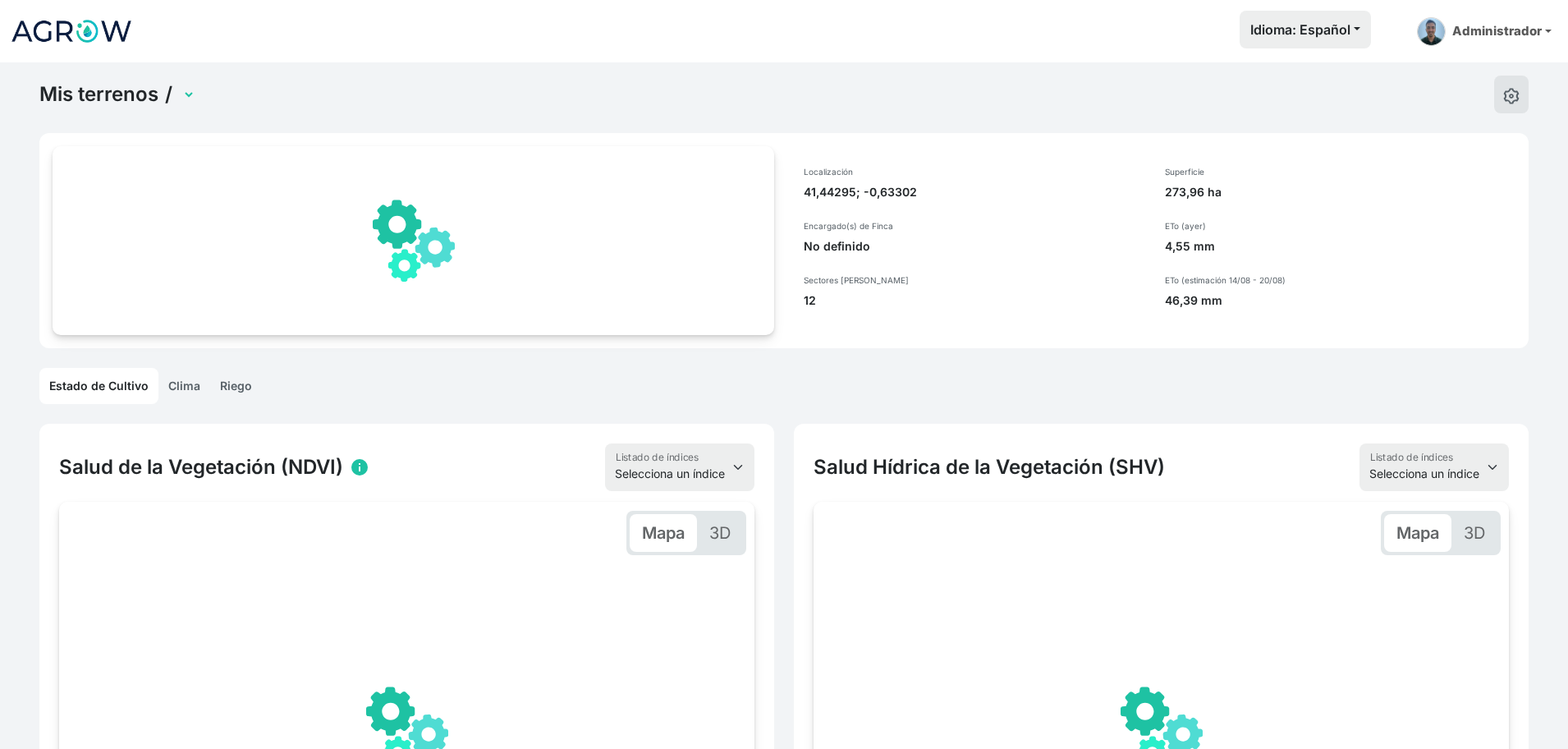
scroll to position [61, 0]
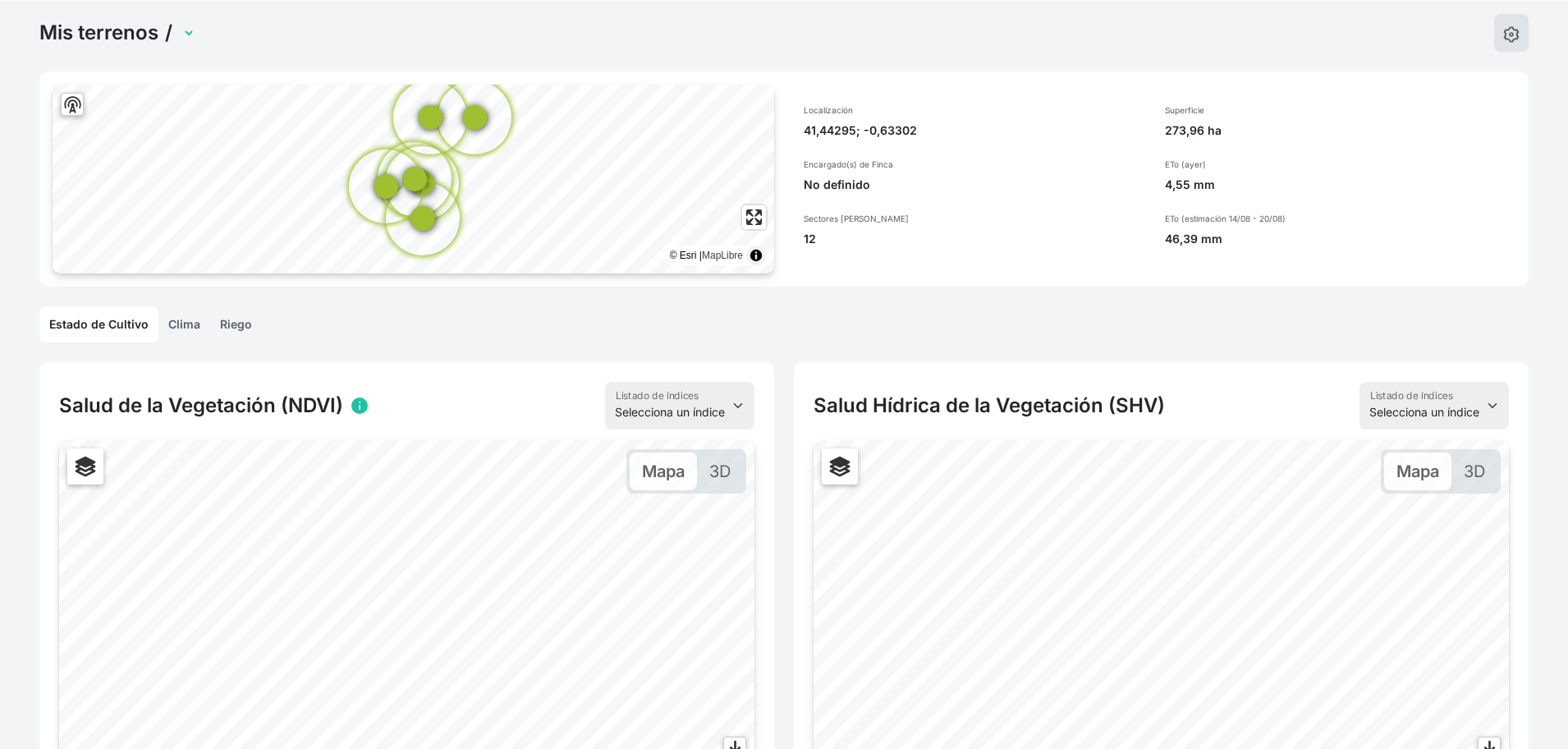
click at [186, 327] on link "Clima" at bounding box center [185, 325] width 52 height 36
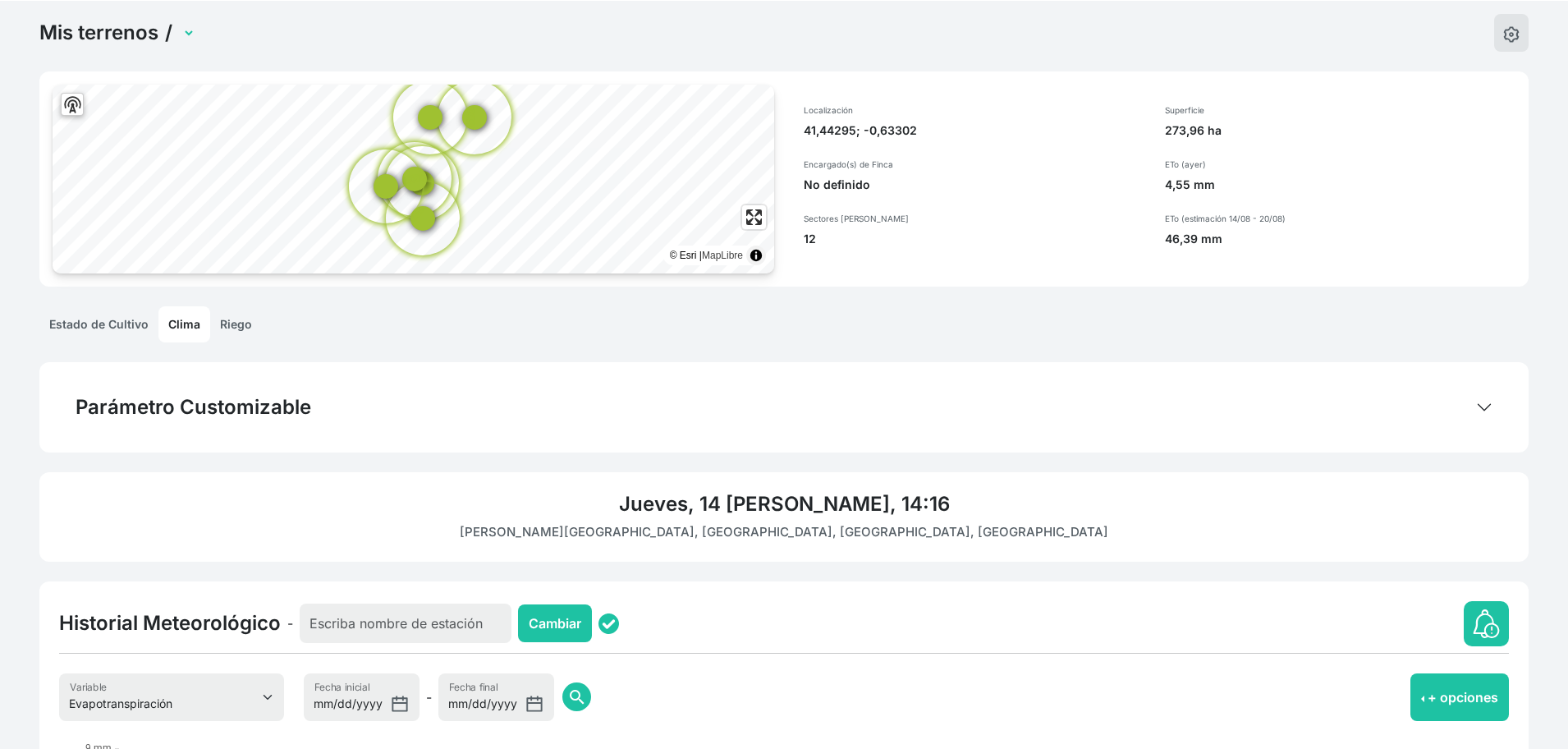
scroll to position [78, 0]
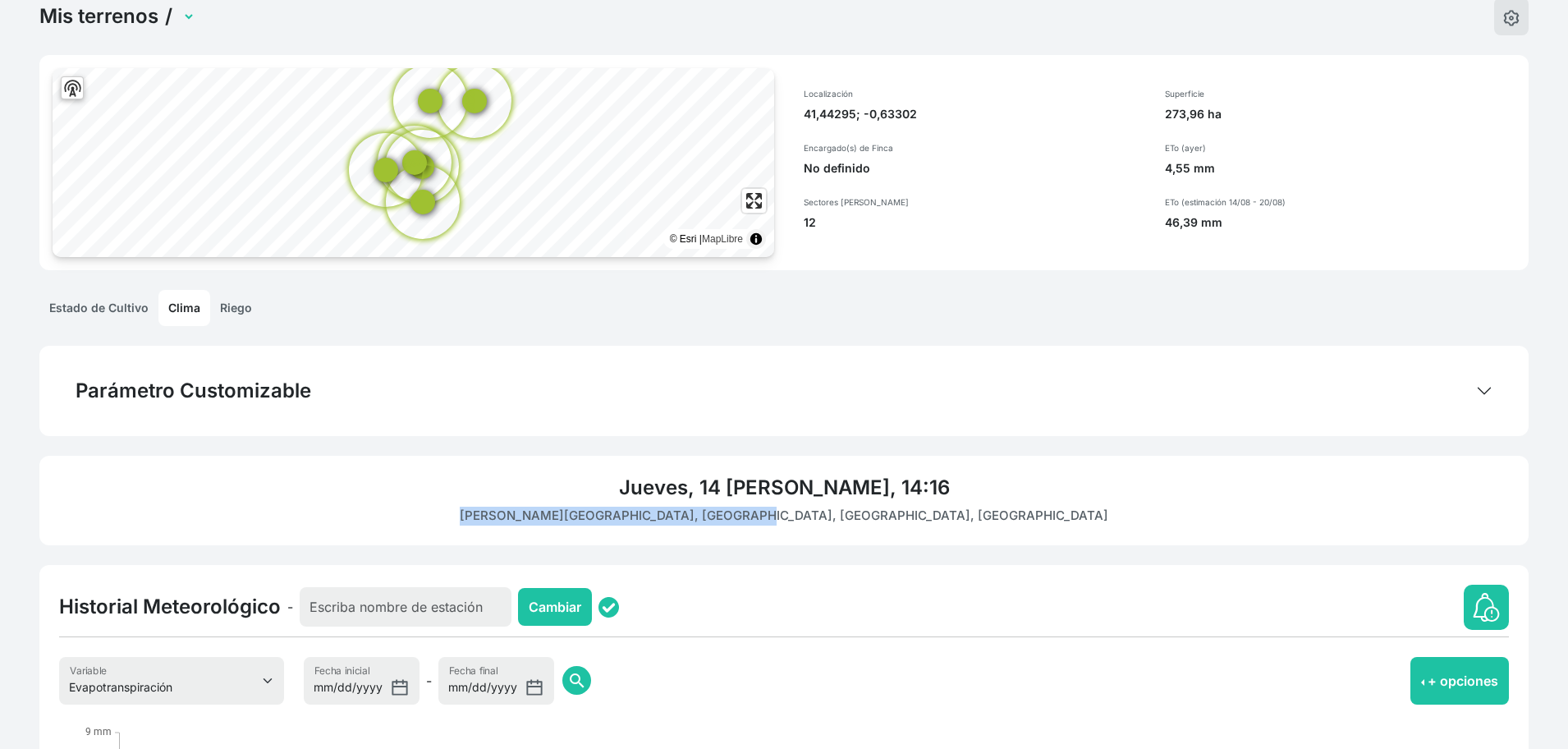
drag, startPoint x: 666, startPoint y: 515, endPoint x: 929, endPoint y: 511, distance: 263.0
click at [929, 511] on p "[PERSON_NAME][GEOGRAPHIC_DATA], [GEOGRAPHIC_DATA], [GEOGRAPHIC_DATA], [GEOGRAPH…" at bounding box center [784, 516] width 1450 height 19
copy p "[PERSON_NAME][GEOGRAPHIC_DATA], [GEOGRAPHIC_DATA], [GEOGRAPHIC_DATA], [GEOGRAPH…"
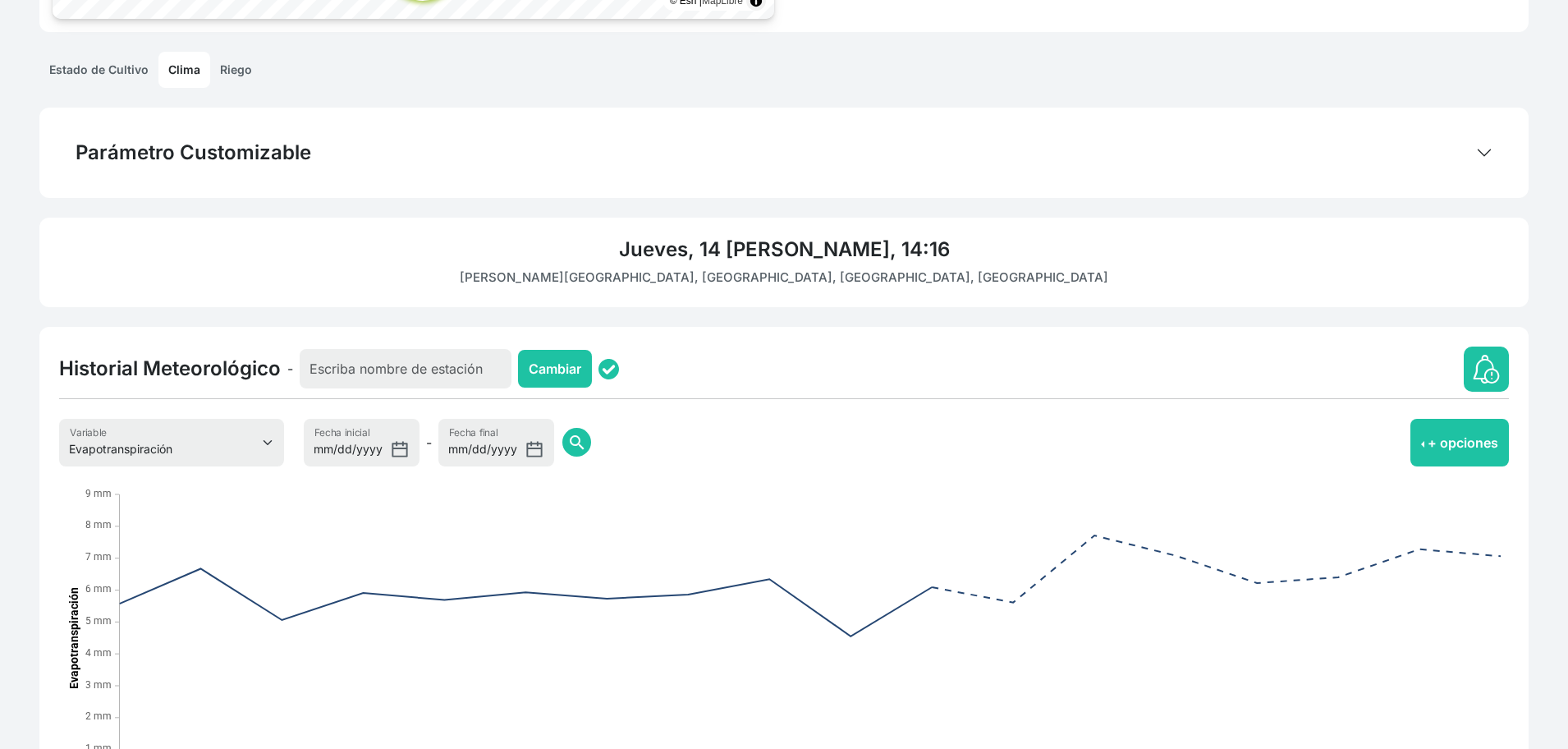
click at [248, 74] on link "Riego" at bounding box center [236, 70] width 52 height 36
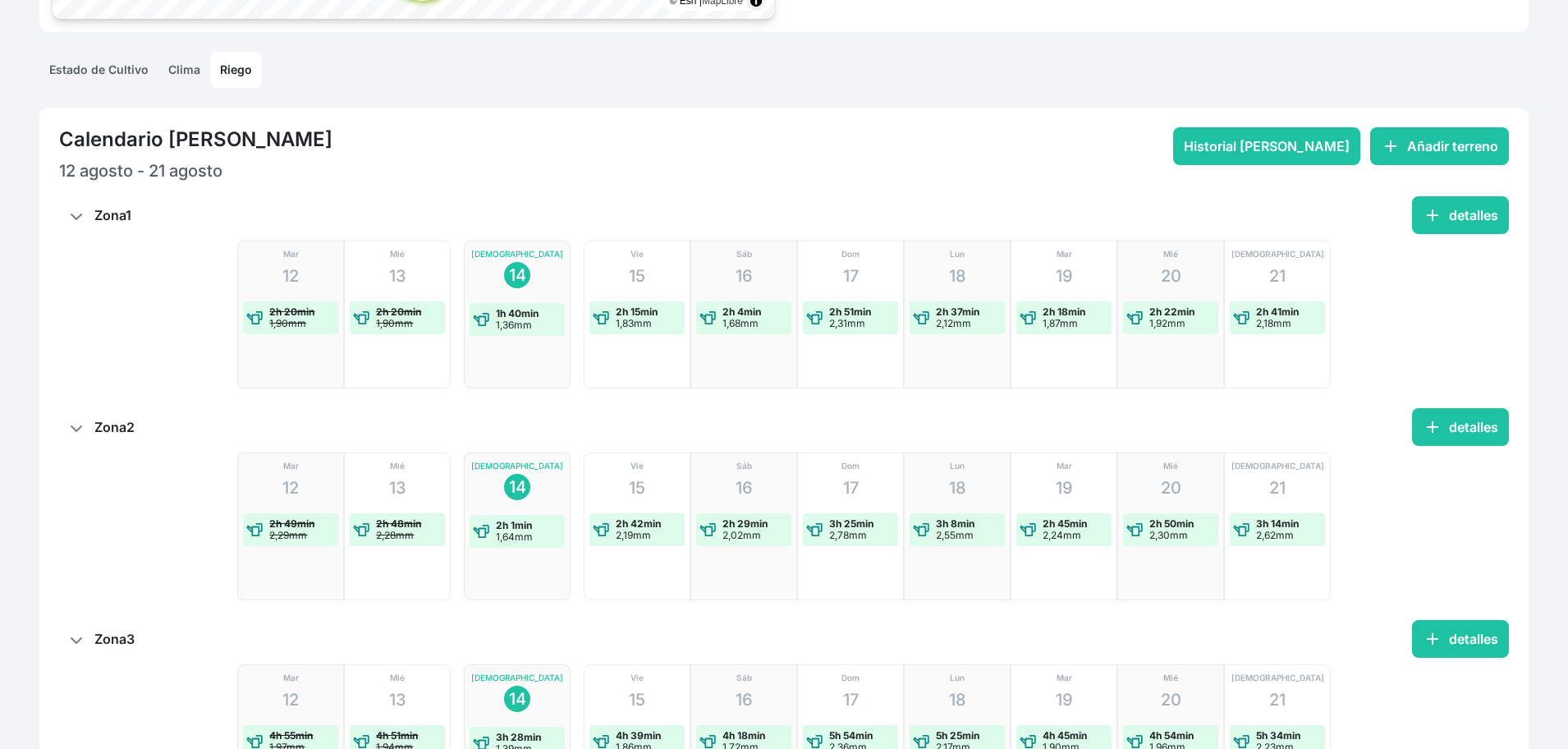
scroll to position [387, 0]
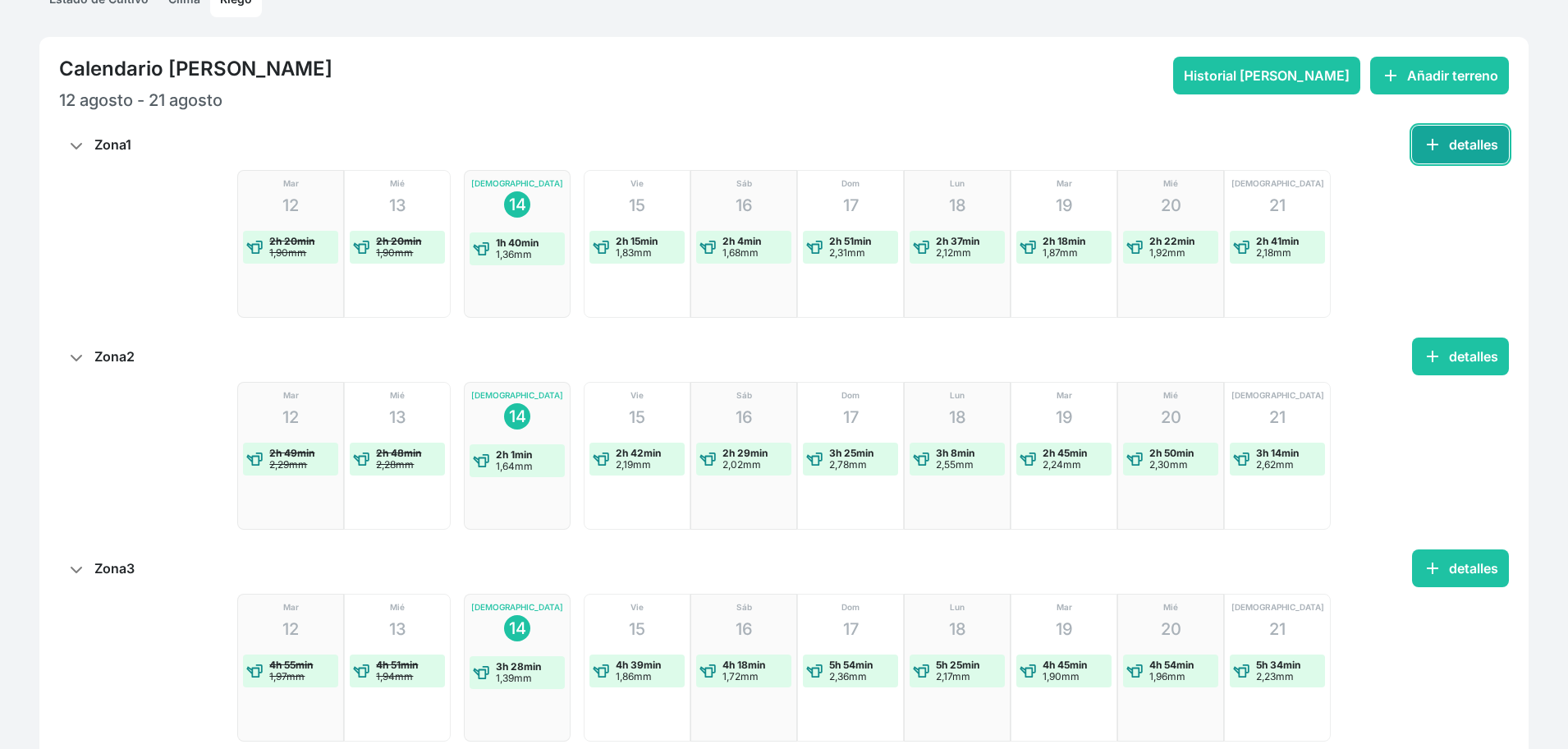
click at [1459, 138] on button "add detalles" at bounding box center [1460, 144] width 97 height 37
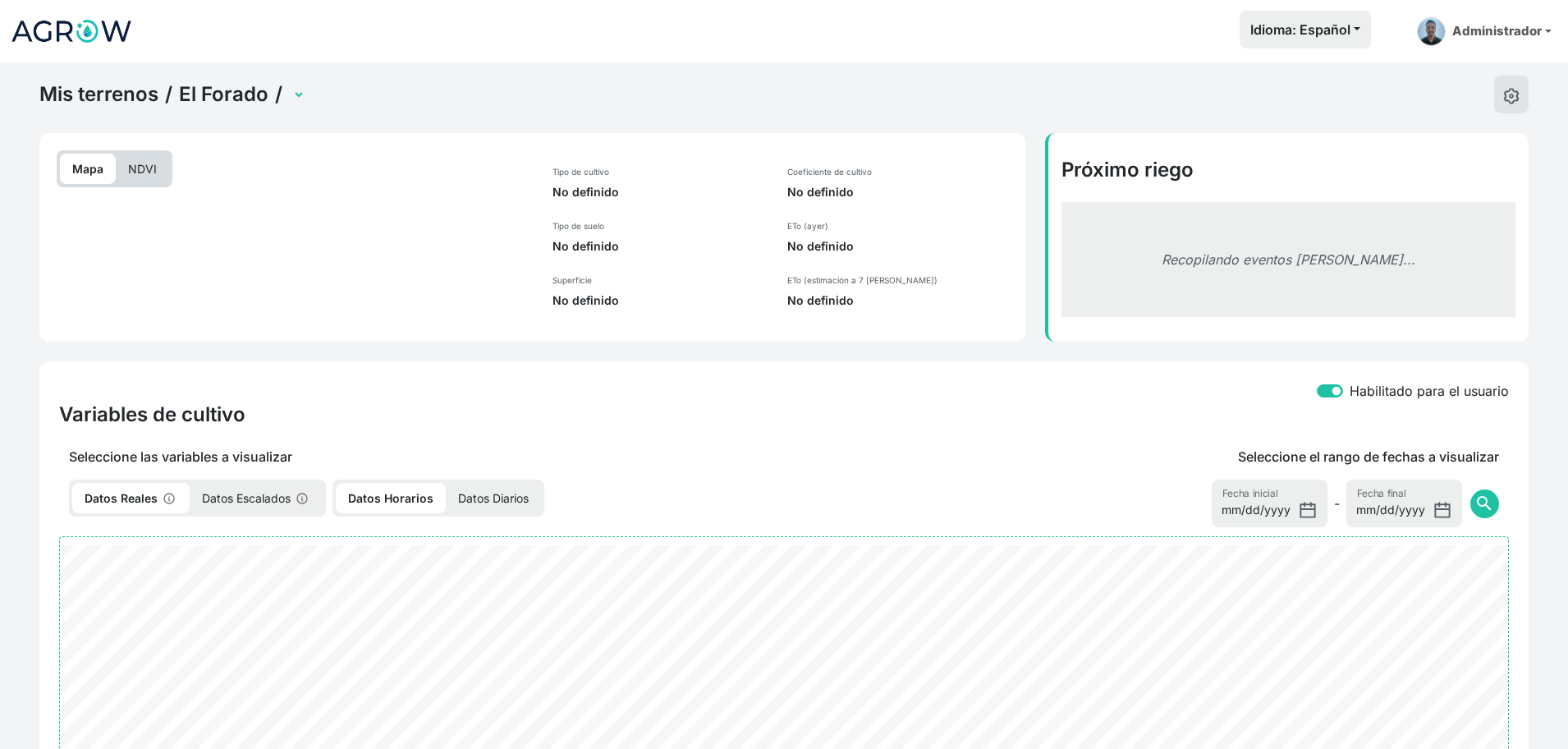
select select "2480"
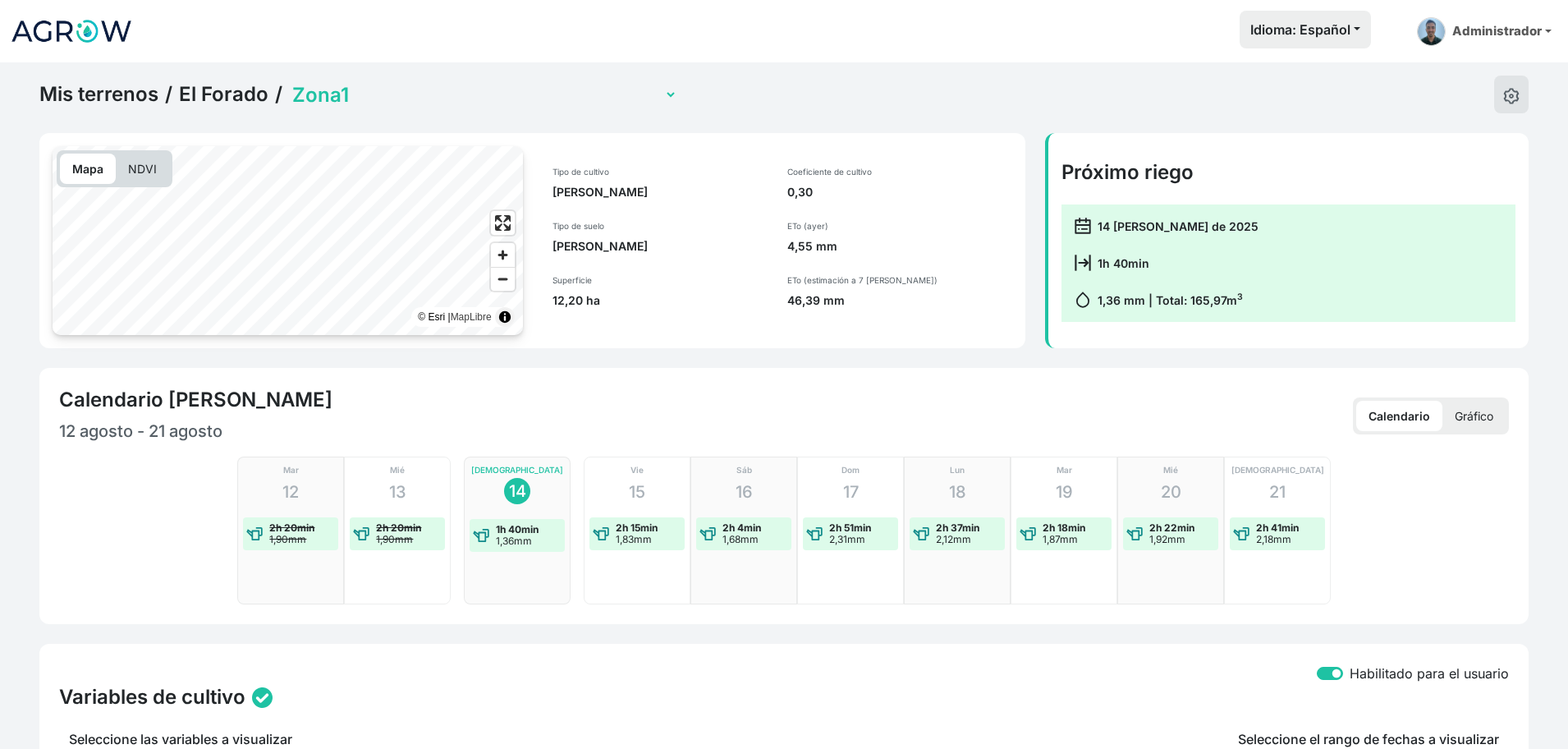
click at [539, 89] on select "Zona1 Zona10 (con sensor) Zona2 Zona3 Zona4a (sensor multinivel) Zona4b (con se…" at bounding box center [483, 95] width 389 height 26
click at [289, 82] on select "Zona1 Zona10 (con sensor) Zona2 Zona3 Zona4a (sensor multinivel) Zona4b (con se…" at bounding box center [483, 95] width 389 height 26
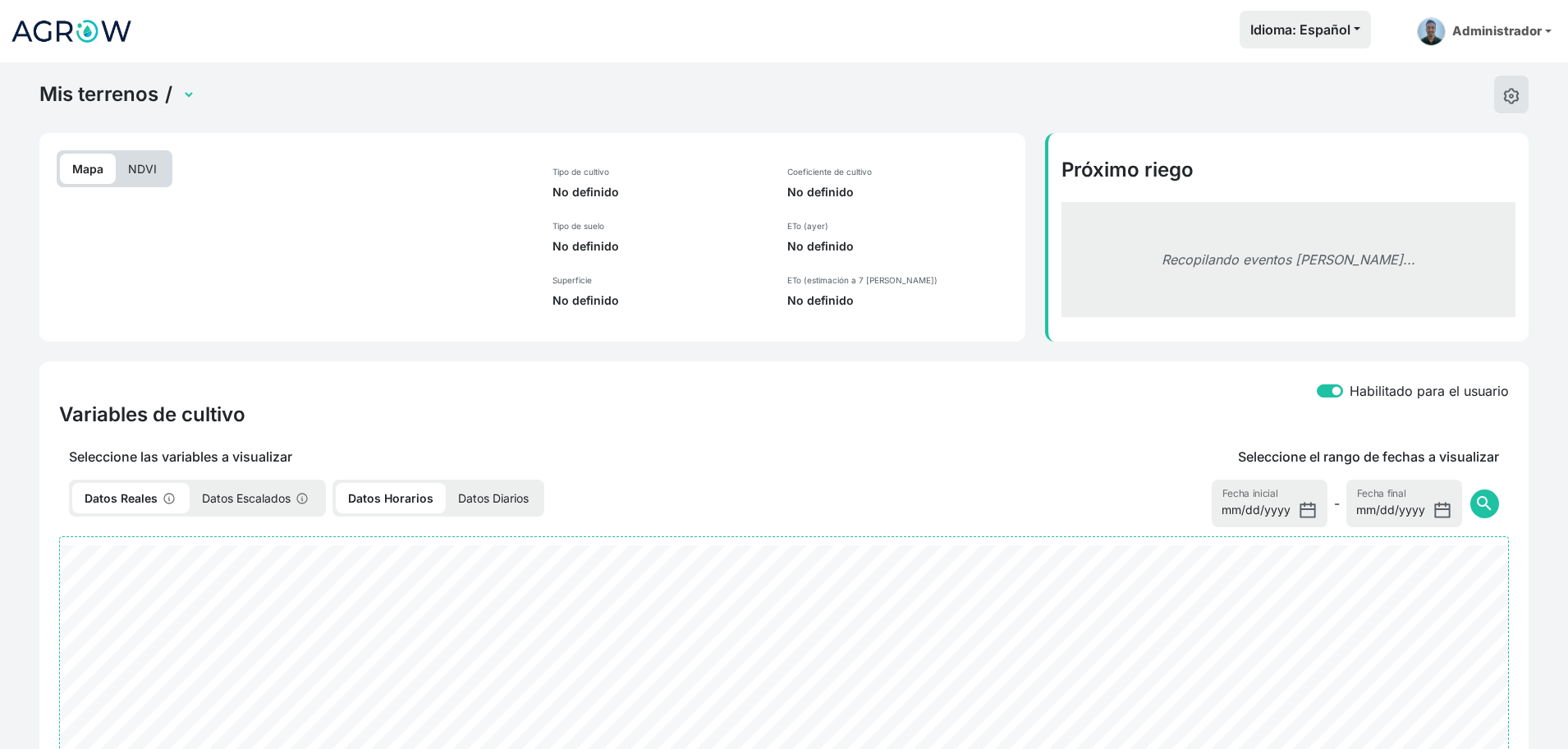
select select "2490"
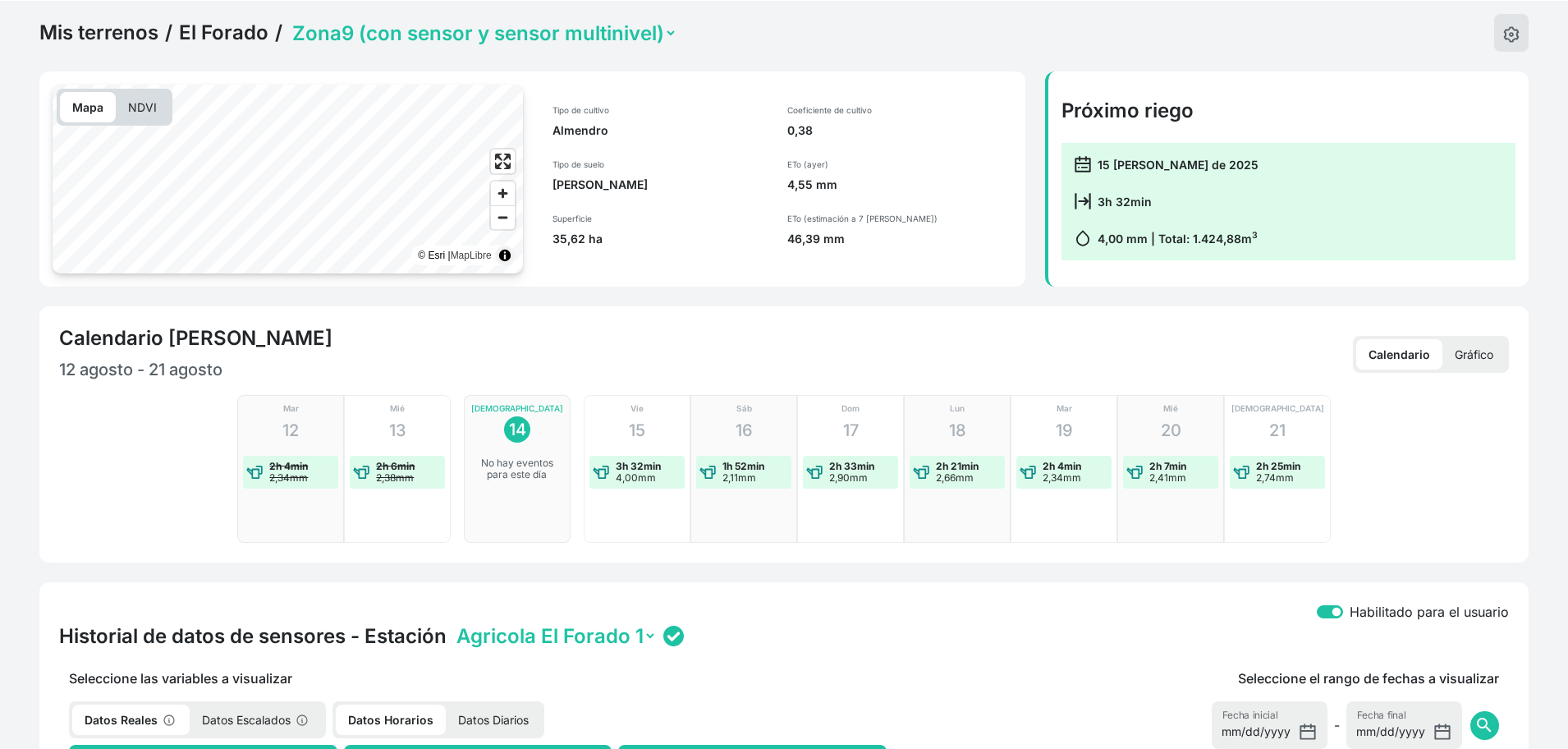
scroll to position [57, 0]
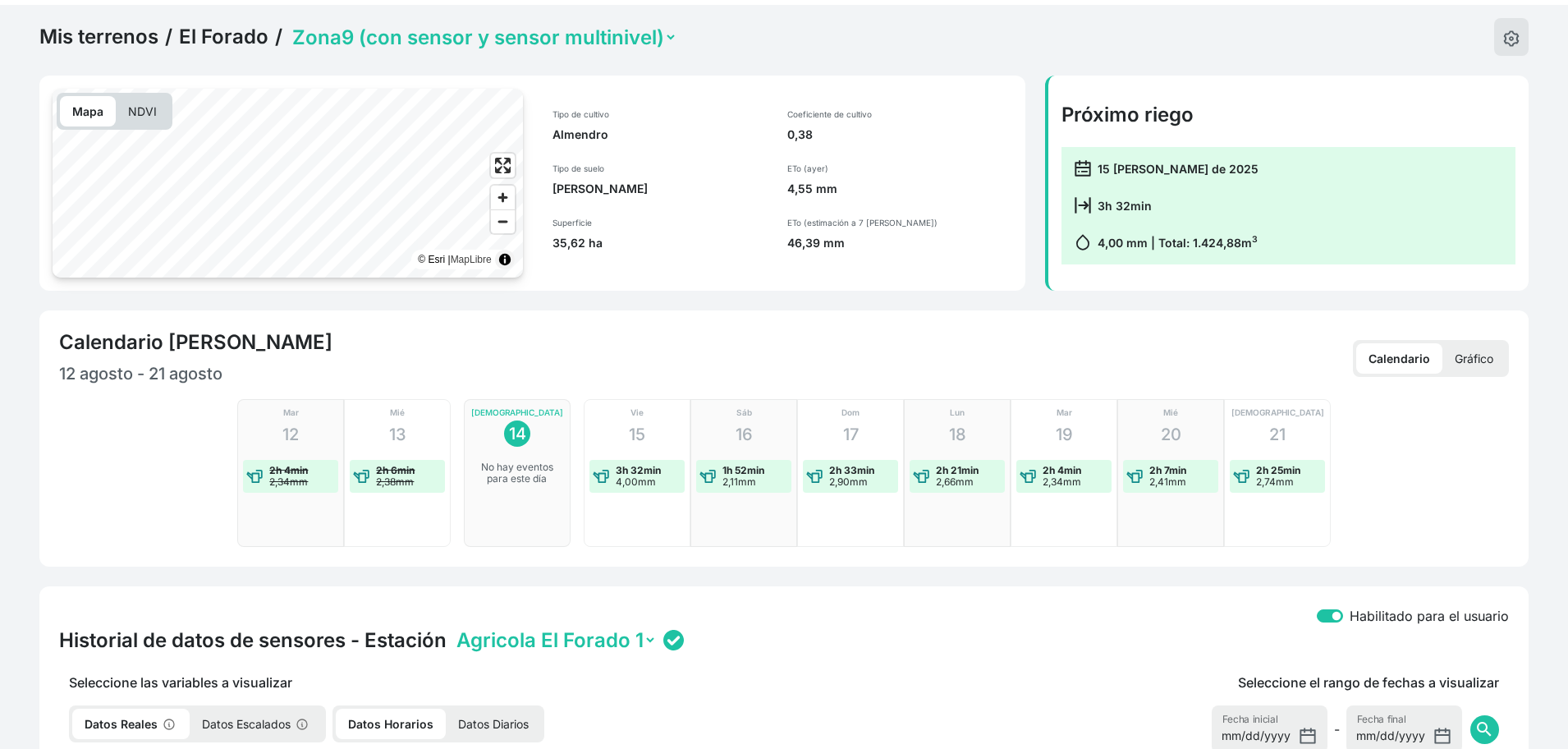
drag, startPoint x: 561, startPoint y: 136, endPoint x: 612, endPoint y: 136, distance: 51.0
click at [612, 136] on p "Almendro" at bounding box center [660, 134] width 215 height 16
click at [753, 143] on div "Tipo de cultivo Almendro Tipo de suelo Franco Arcilloso Superficie 35,62 ha" at bounding box center [656, 180] width 245 height 182
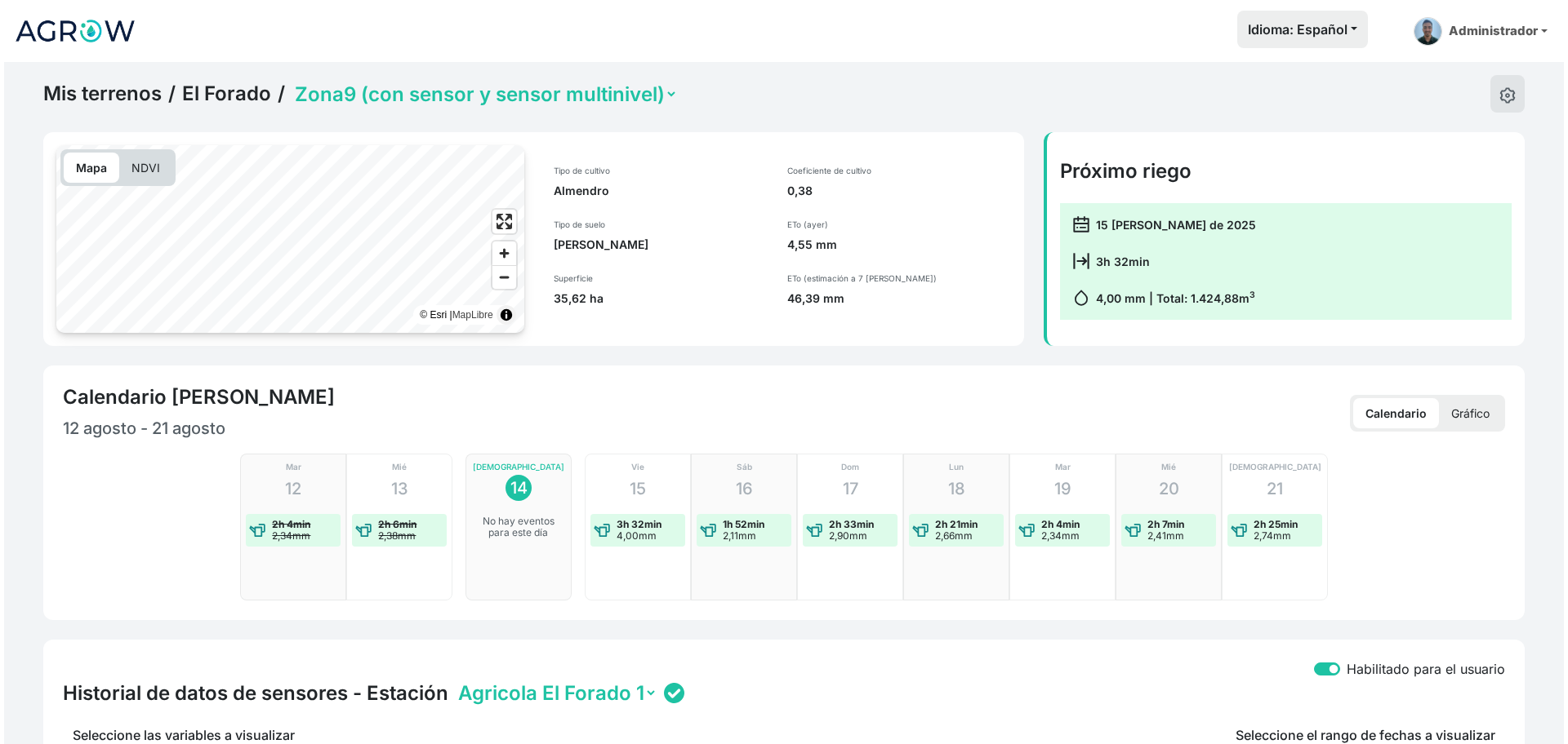
scroll to position [42, 0]
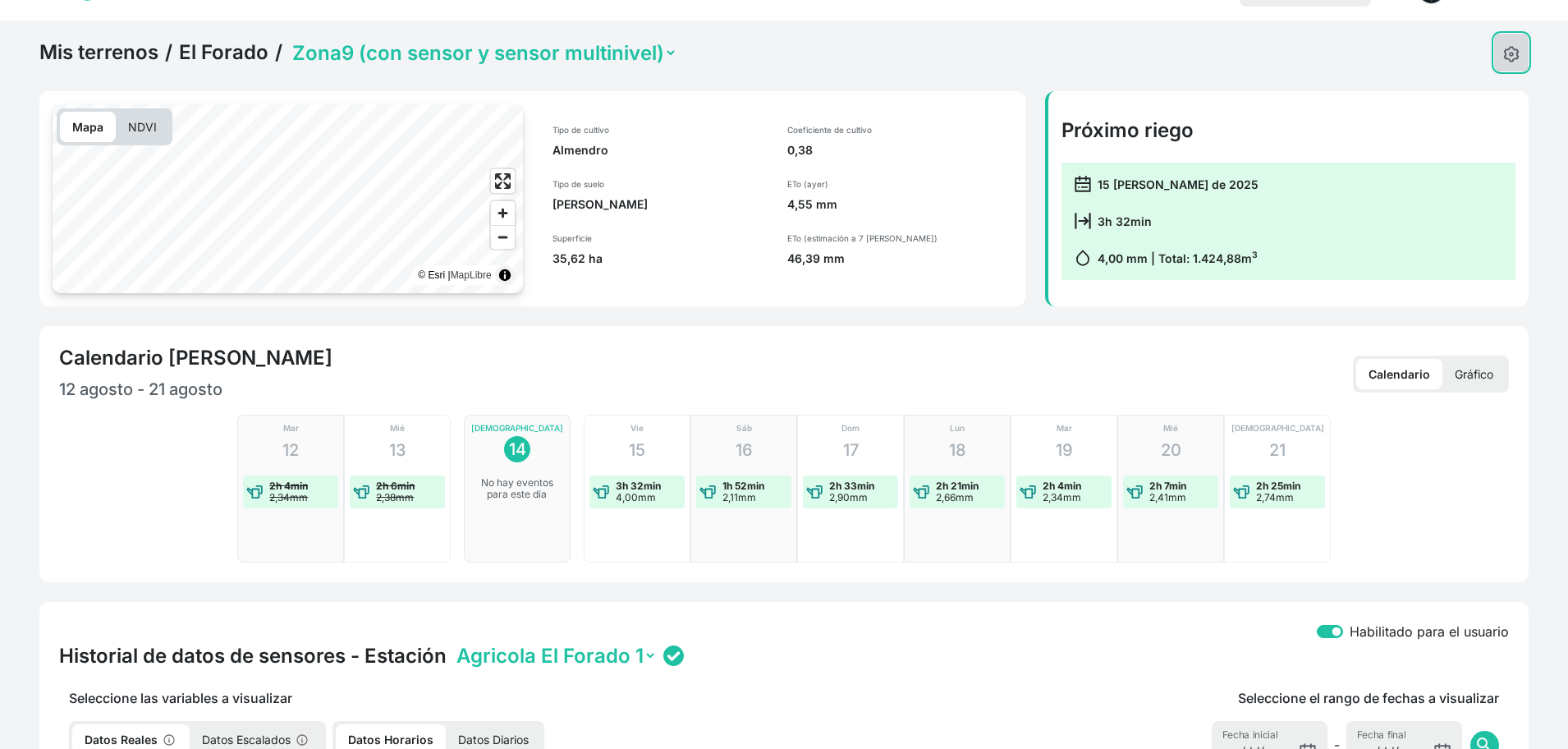
click at [1516, 50] on img at bounding box center [1511, 54] width 16 height 16
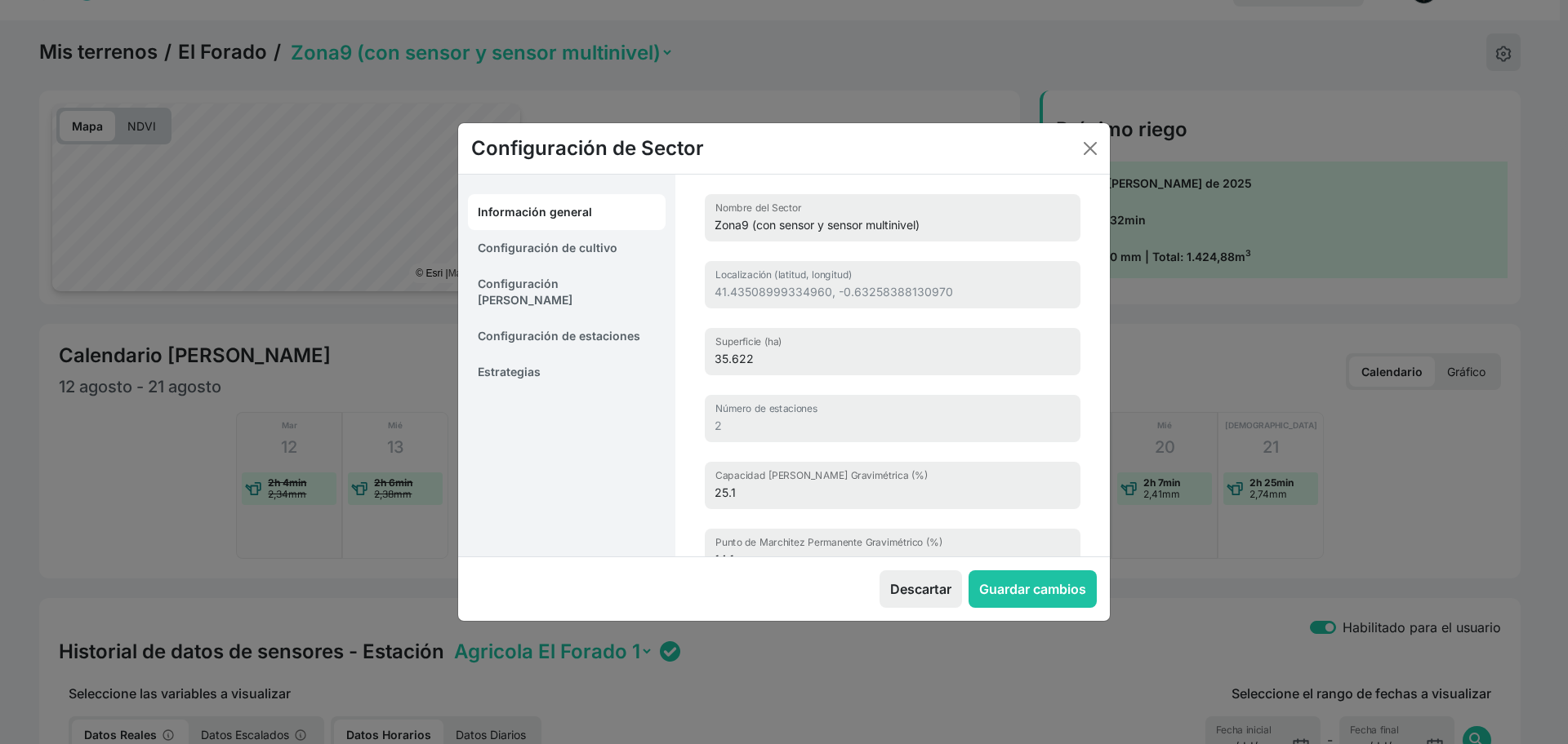
click at [572, 244] on link "Configuración de cultivo" at bounding box center [566, 248] width 198 height 36
select select "16211"
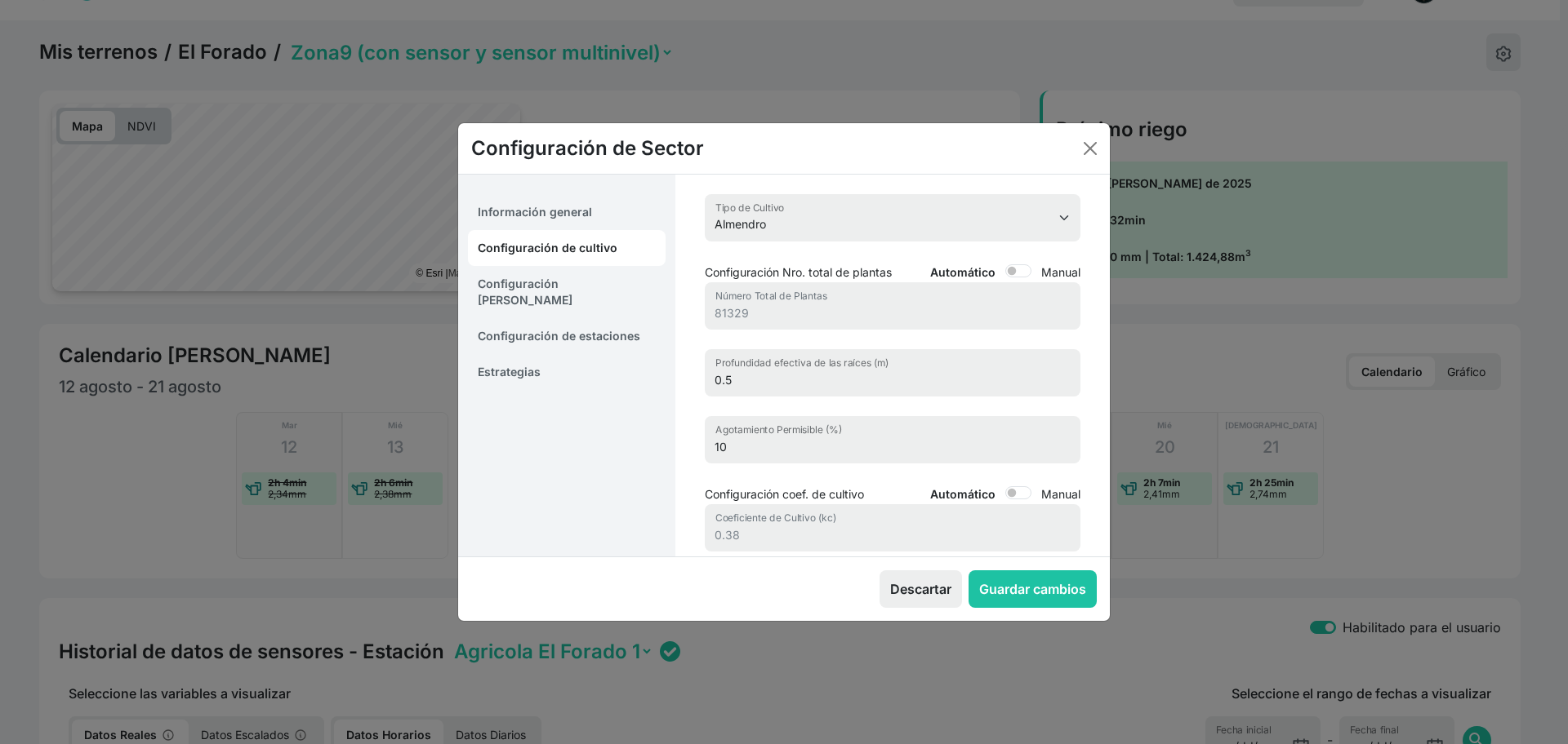
scroll to position [189, 0]
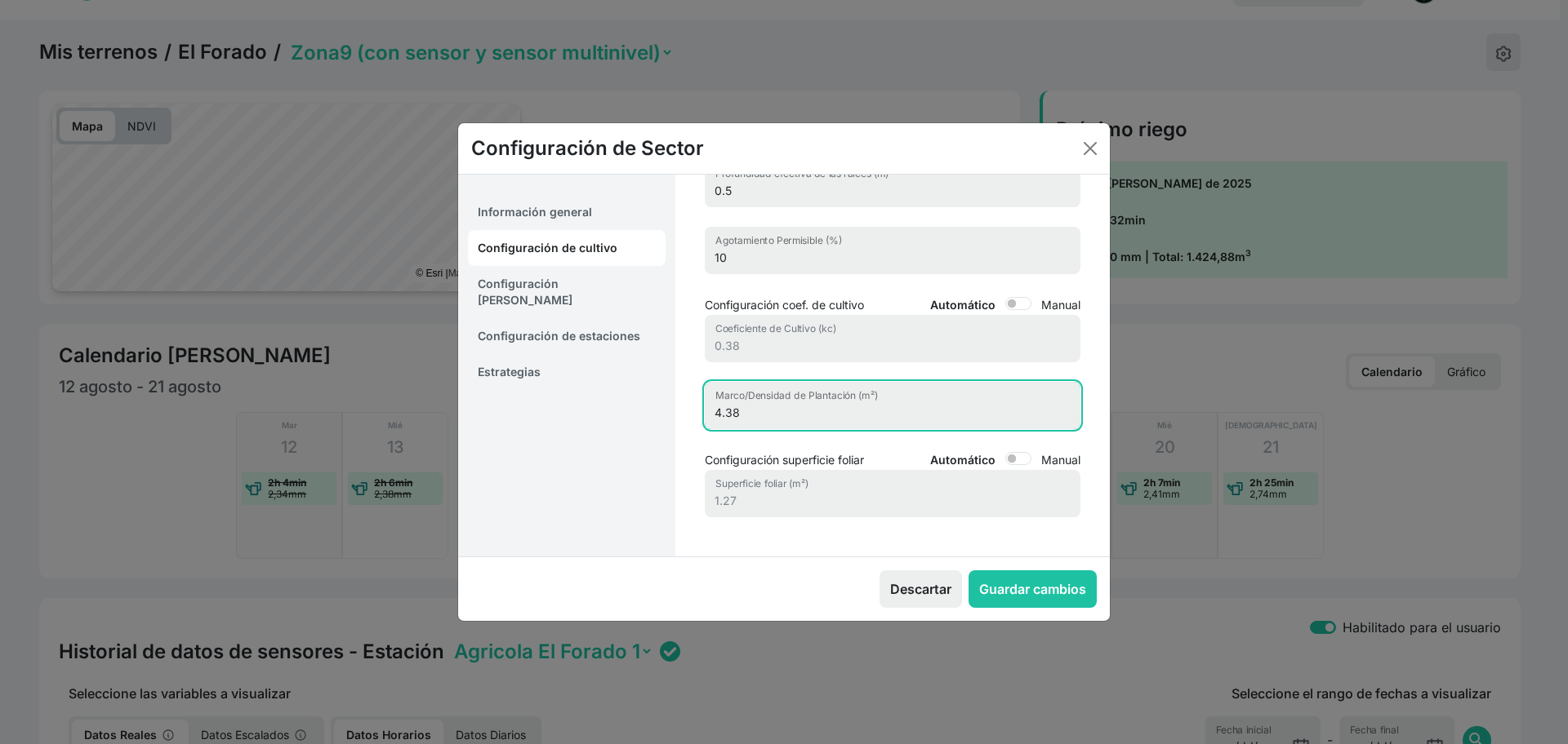
drag, startPoint x: 768, startPoint y: 416, endPoint x: 654, endPoint y: 421, distance: 114.1
click at [654, 421] on div "Información general Configuración de cultivo Configuración [PERSON_NAME] Config…" at bounding box center [784, 365] width 651 height 382
click at [681, 504] on div "4.38 Marco/Densidad de Plantación (m²) Configuración superficie foliar Automáti…" at bounding box center [892, 469] width 434 height 175
